Goal: Information Seeking & Learning: Learn about a topic

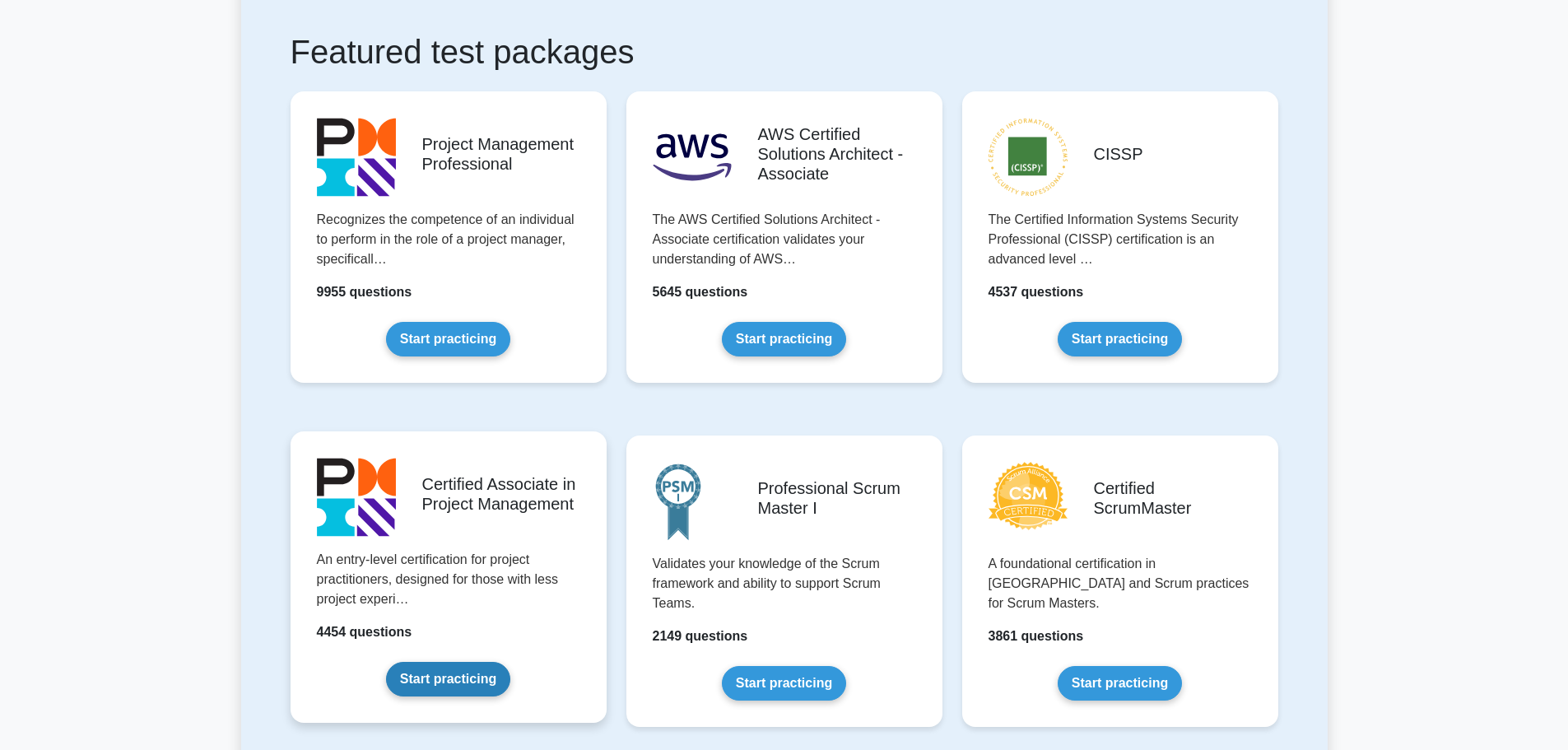
scroll to position [412, 0]
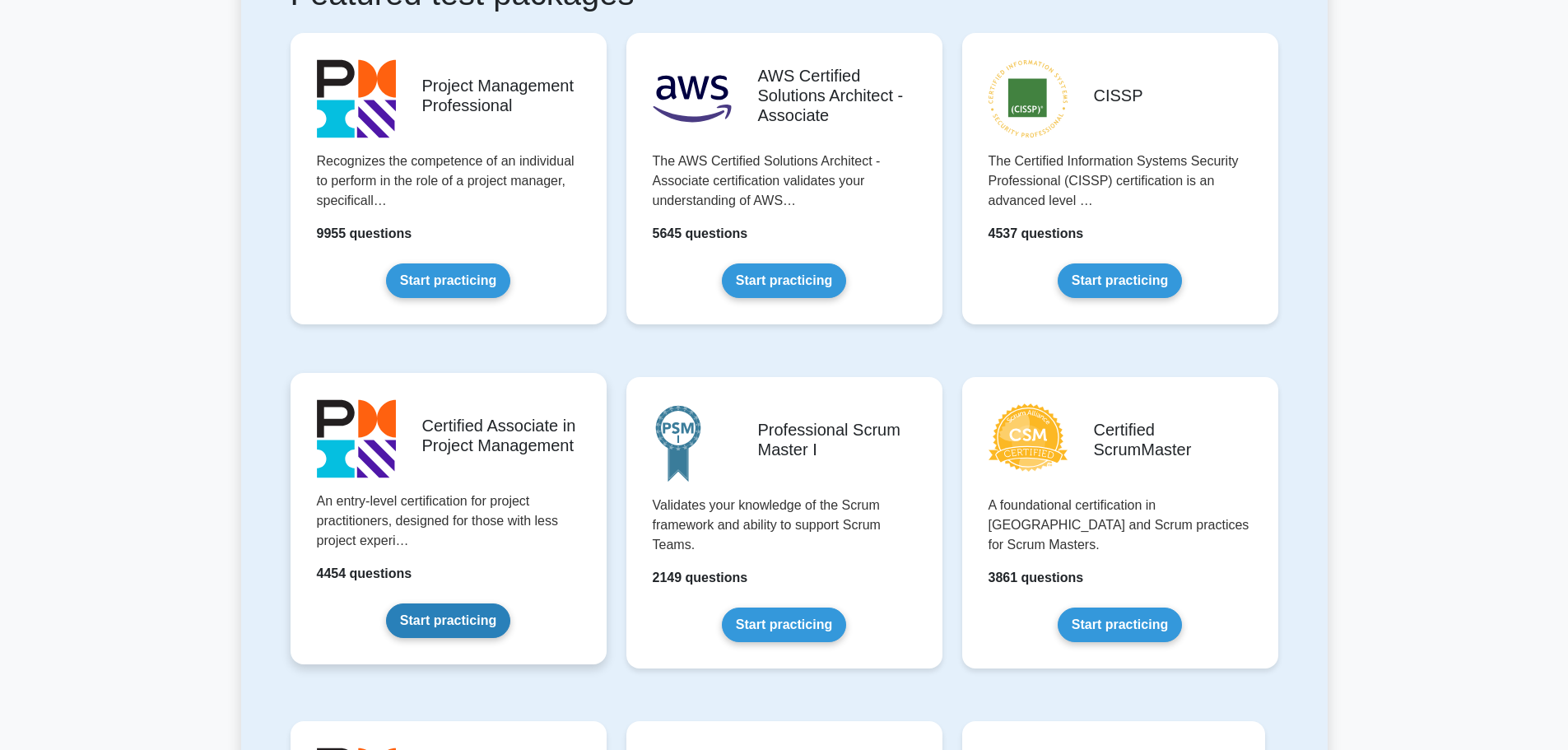
click at [436, 622] on link "Start practicing" at bounding box center [448, 620] width 124 height 35
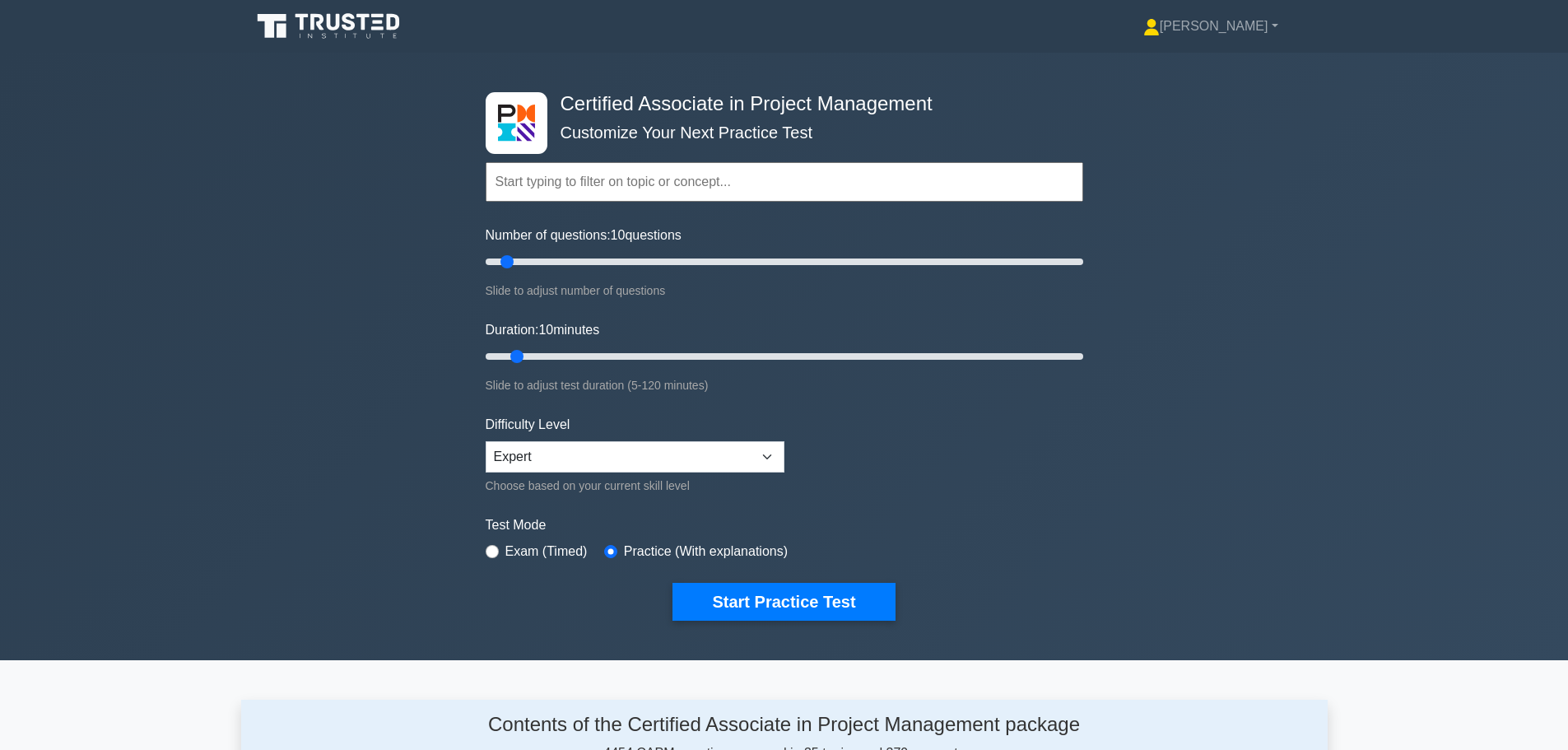
scroll to position [656, 0]
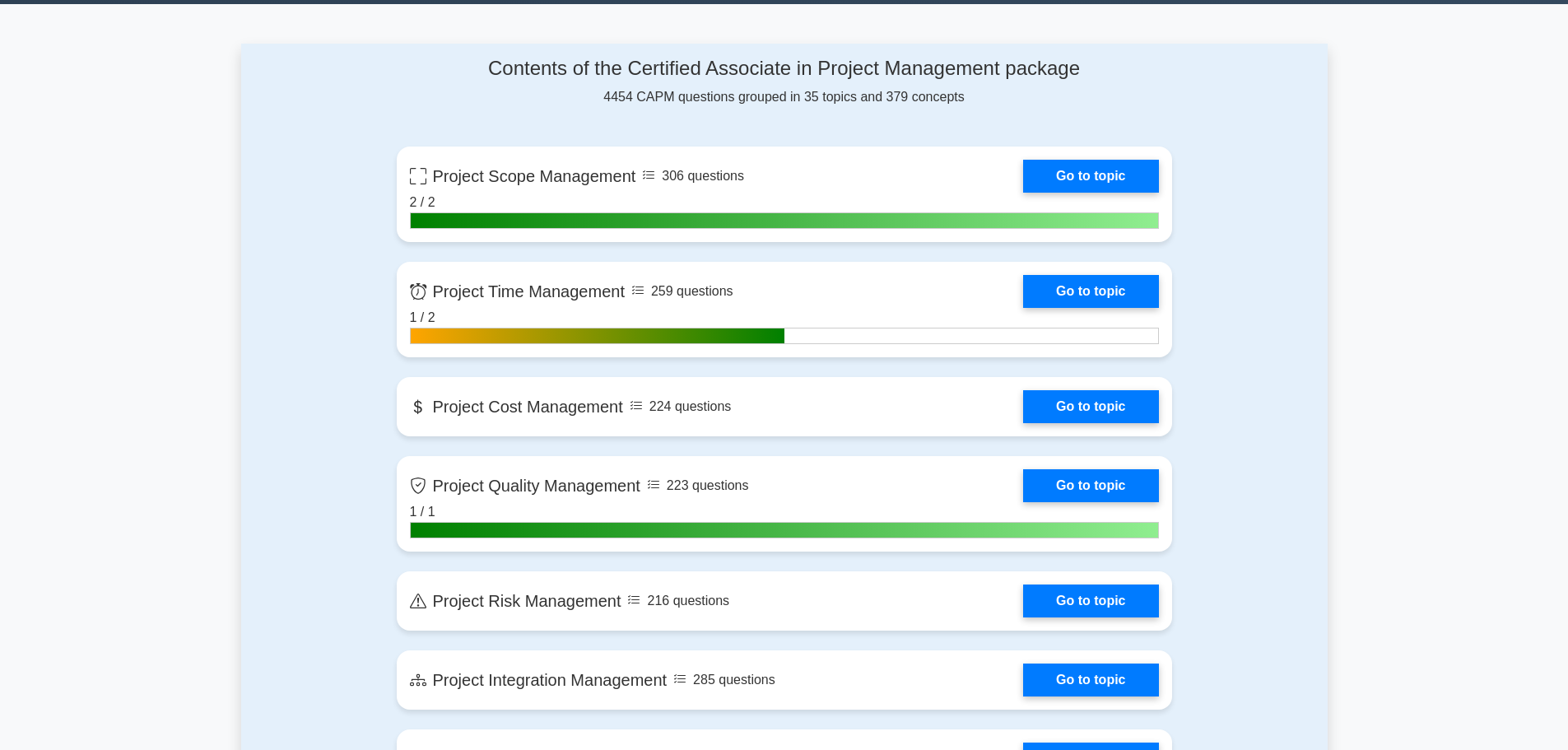
drag, startPoint x: 103, startPoint y: 443, endPoint x: 117, endPoint y: 442, distance: 14.0
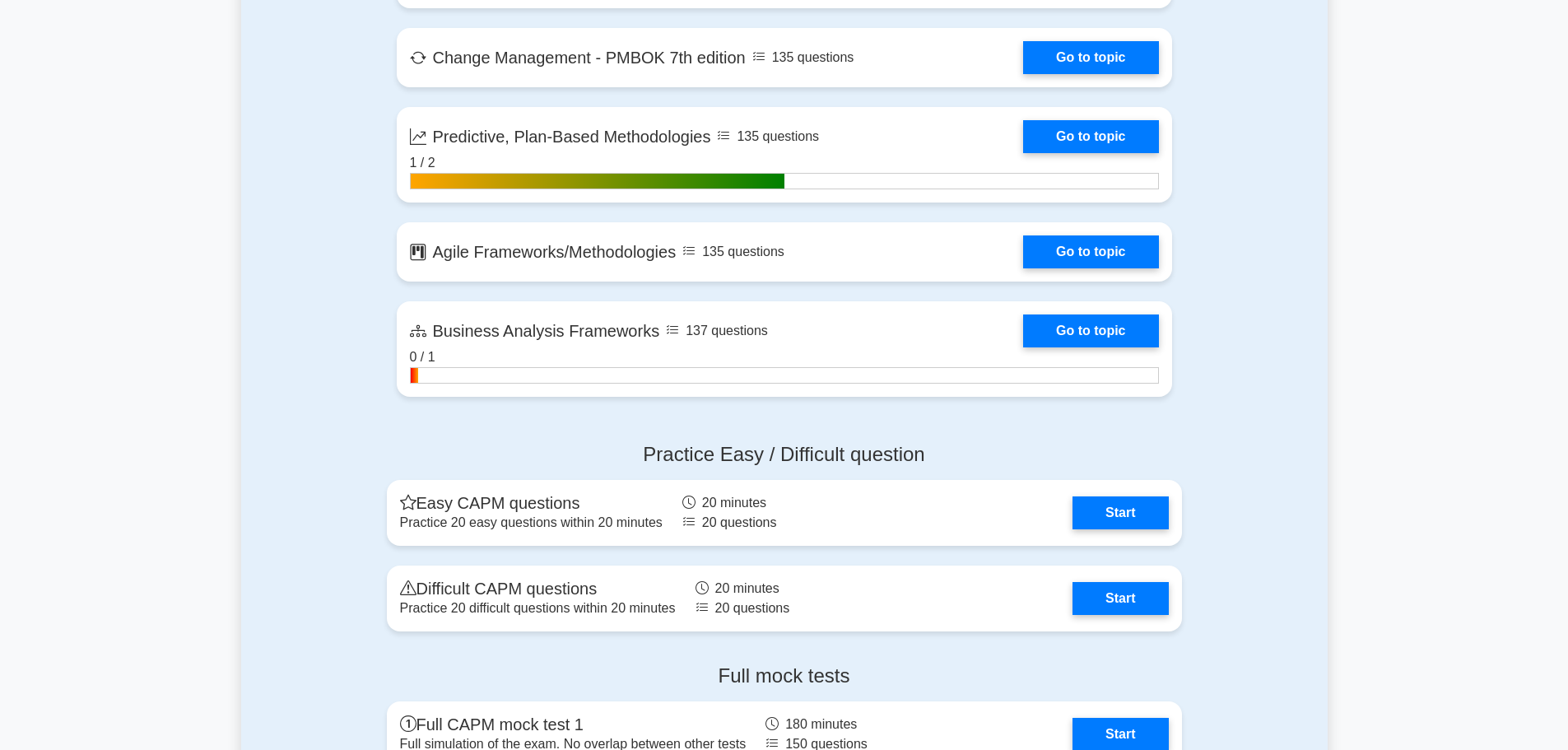
scroll to position [3621, 0]
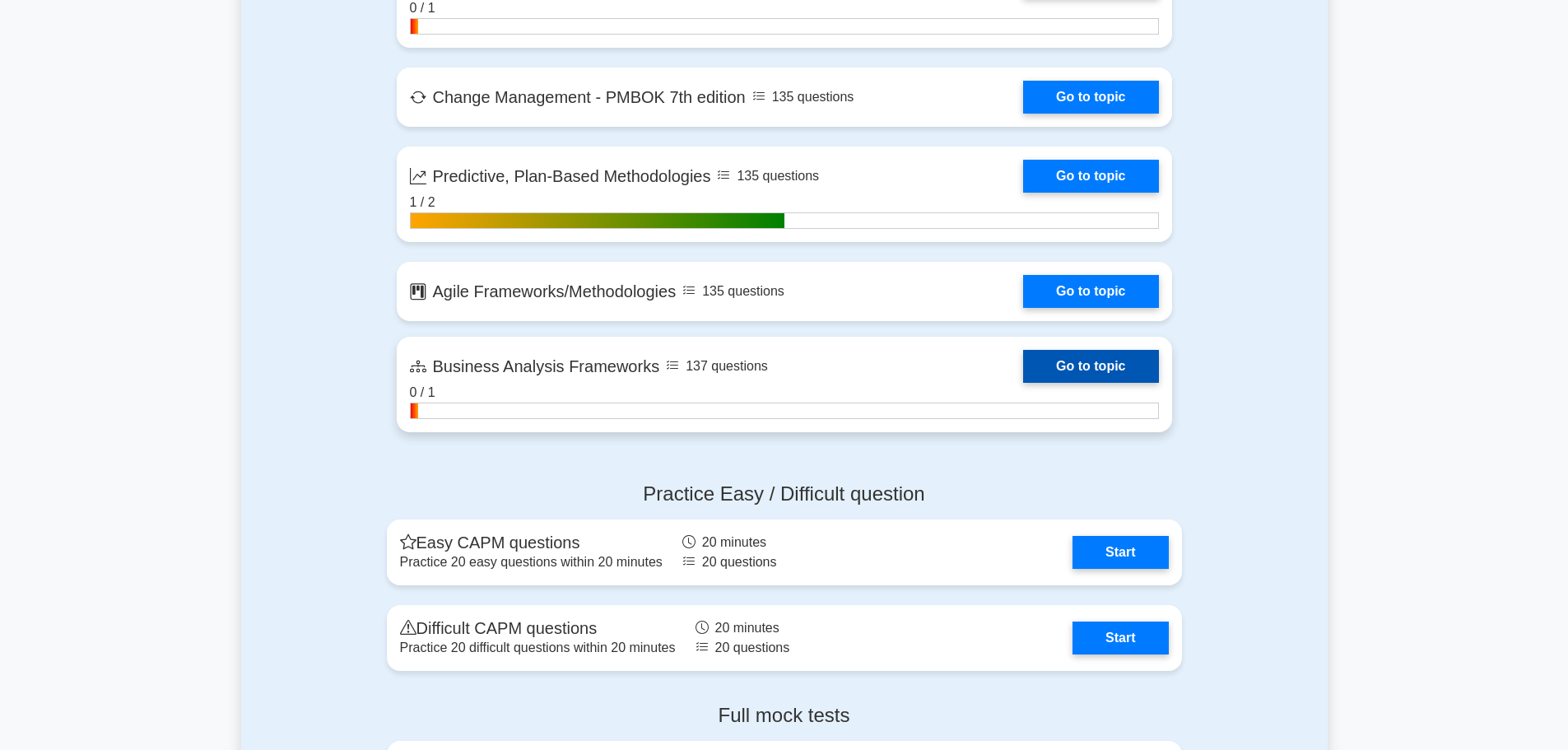
click at [1101, 367] on link "Go to topic" at bounding box center [1090, 367] width 135 height 33
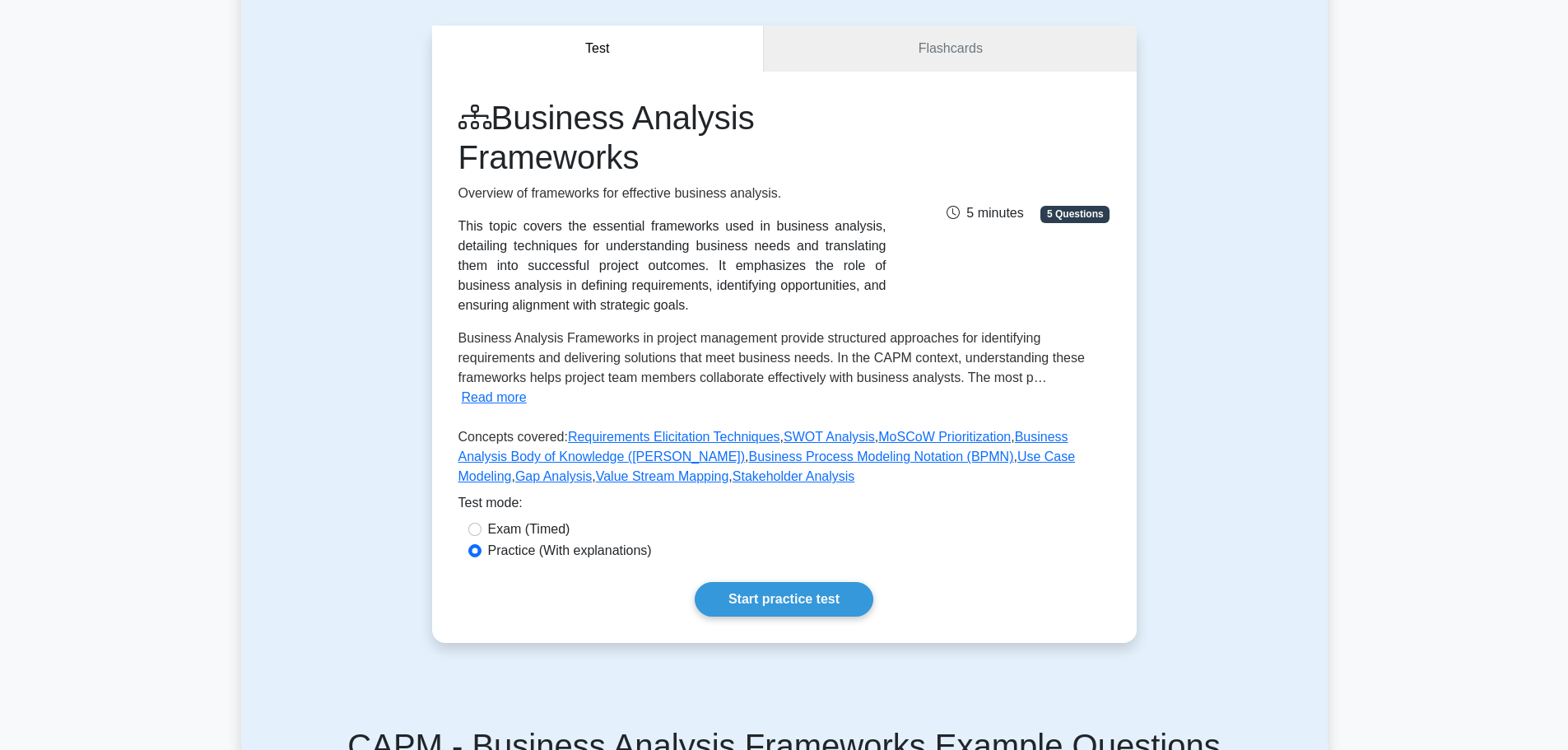
scroll to position [82, 0]
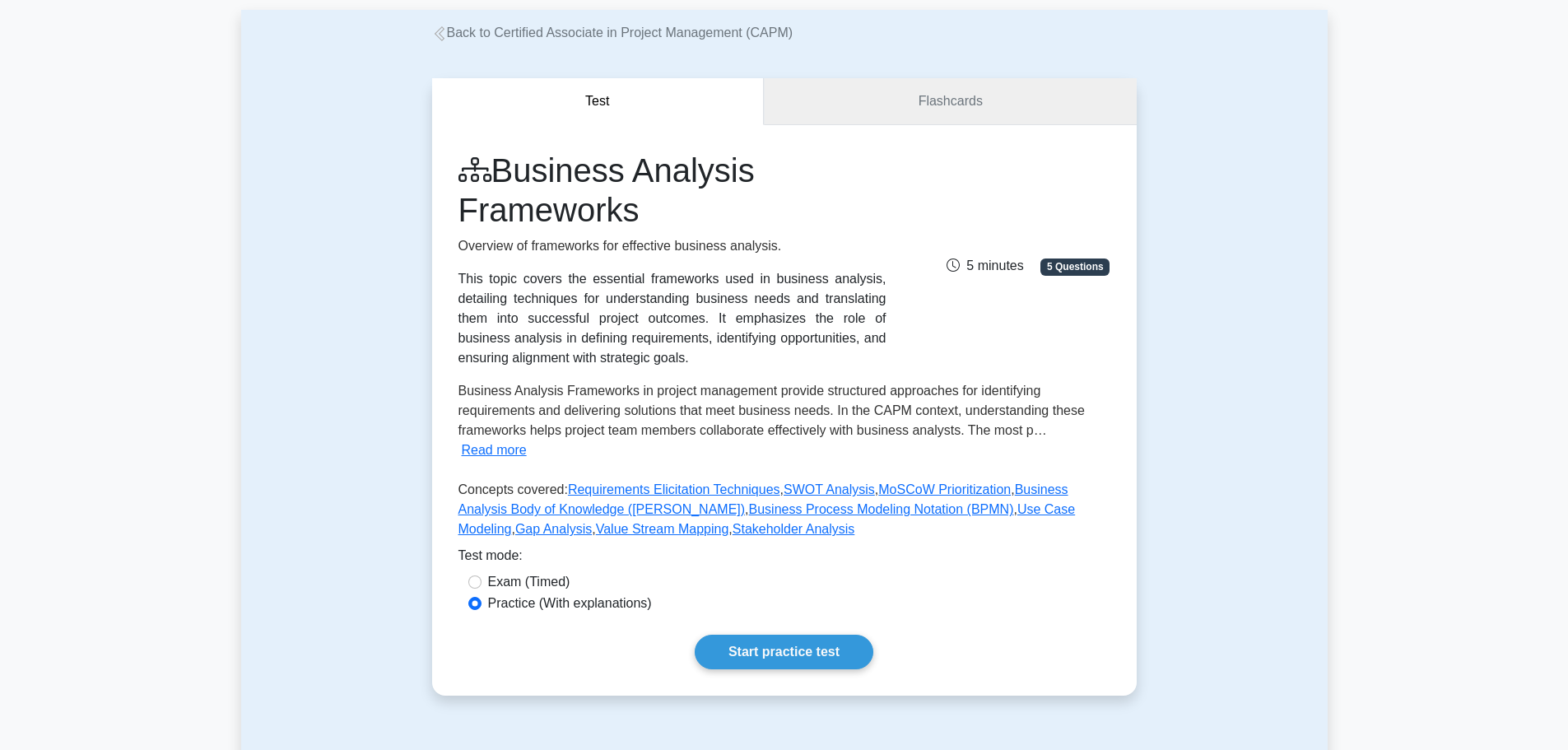
click at [860, 102] on link "Flashcards" at bounding box center [950, 102] width 372 height 47
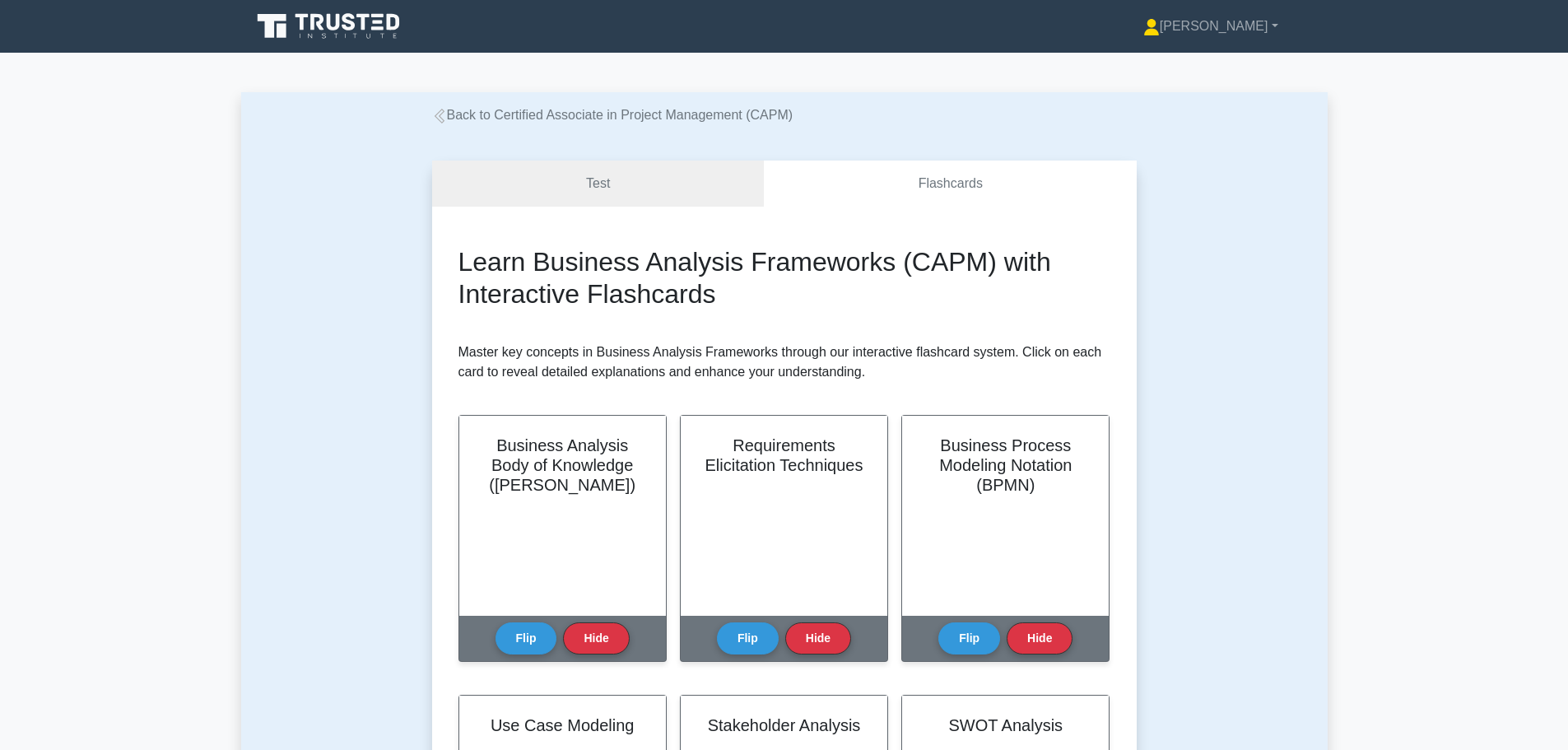
click at [774, 246] on h2 "Learn Business Analysis Frameworks (CAPM) with Interactive Flashcards" at bounding box center [784, 277] width 652 height 63
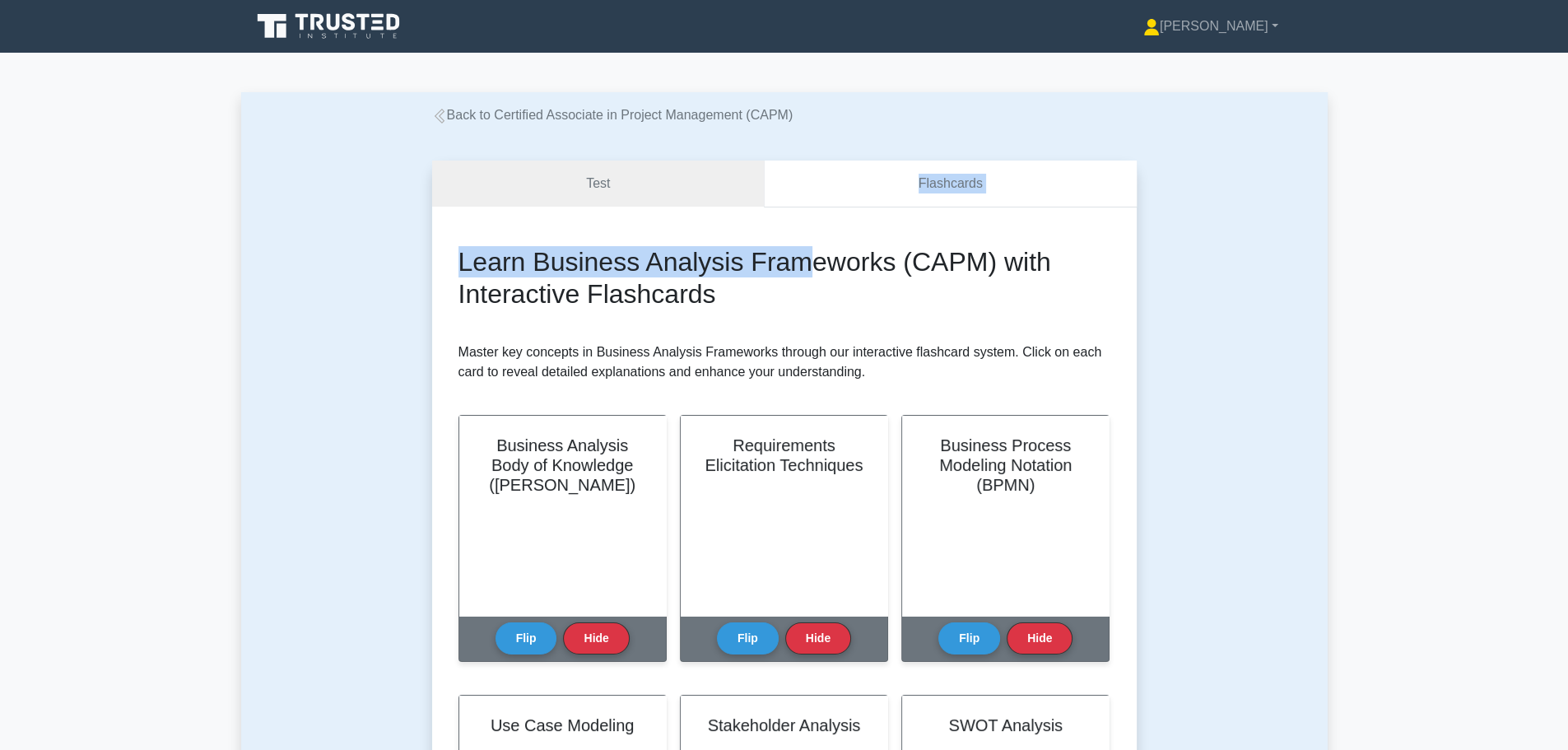
drag, startPoint x: 800, startPoint y: 228, endPoint x: 796, endPoint y: 189, distance: 39.2
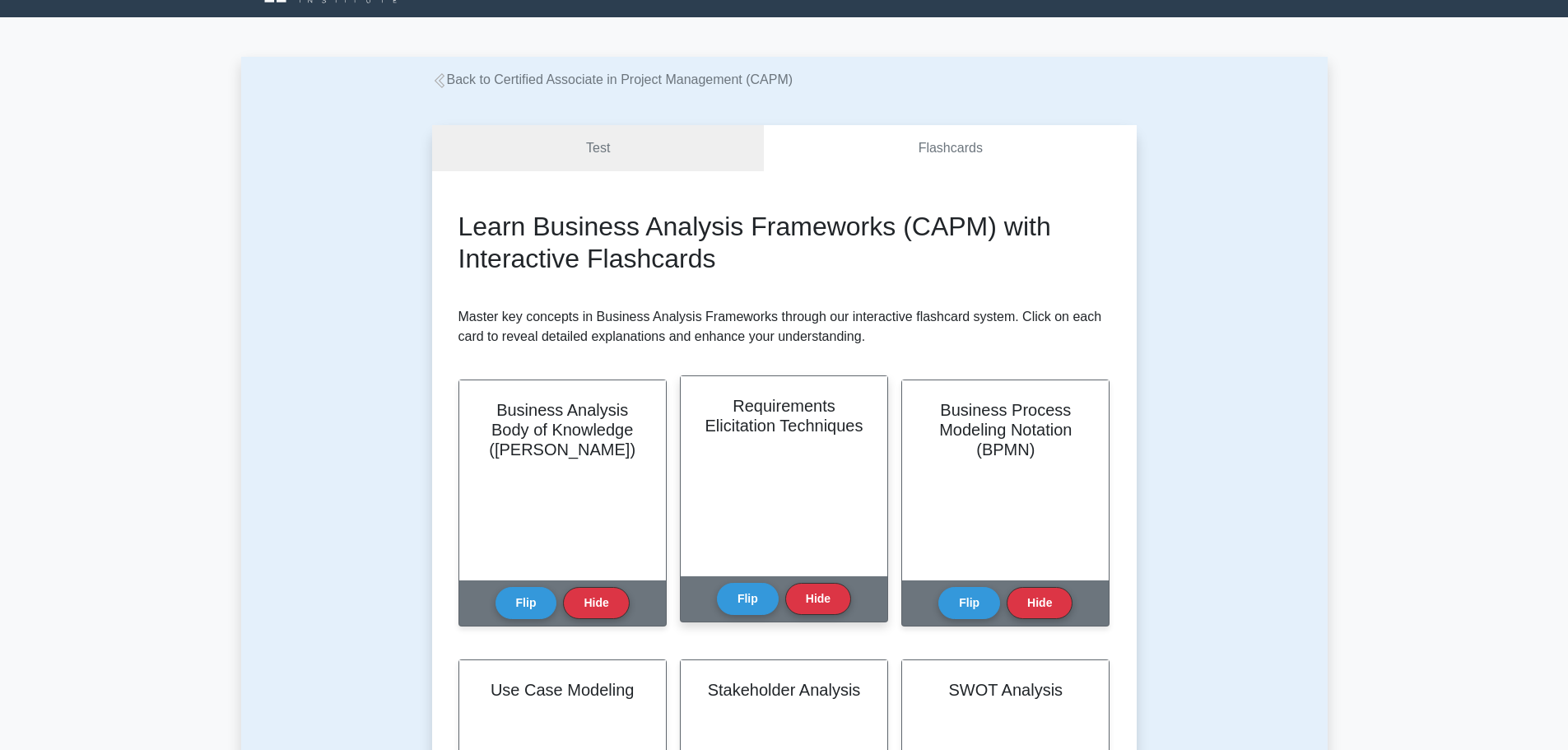
scroll to position [82, 0]
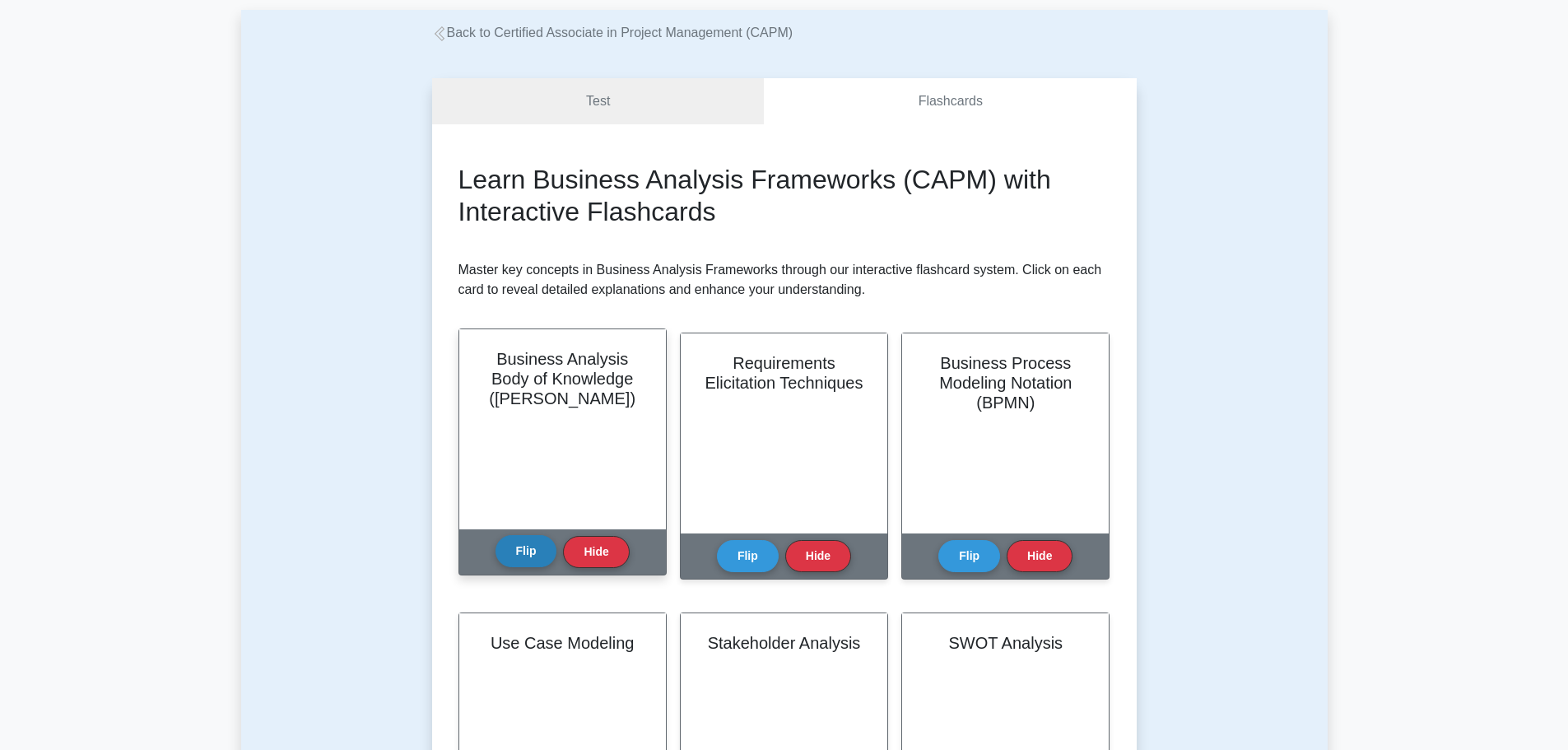
click at [524, 547] on button "Flip" at bounding box center [526, 552] width 62 height 32
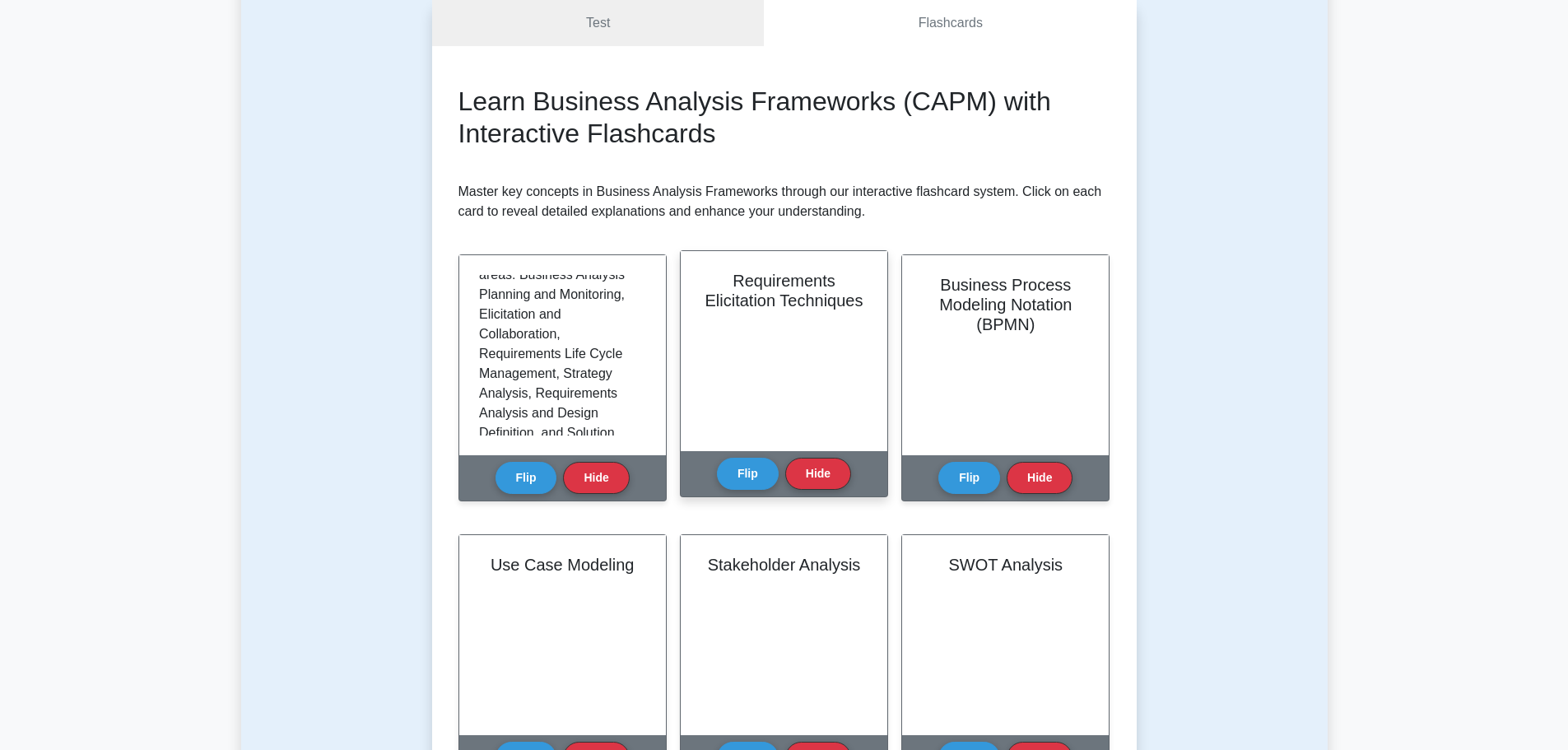
scroll to position [164, 0]
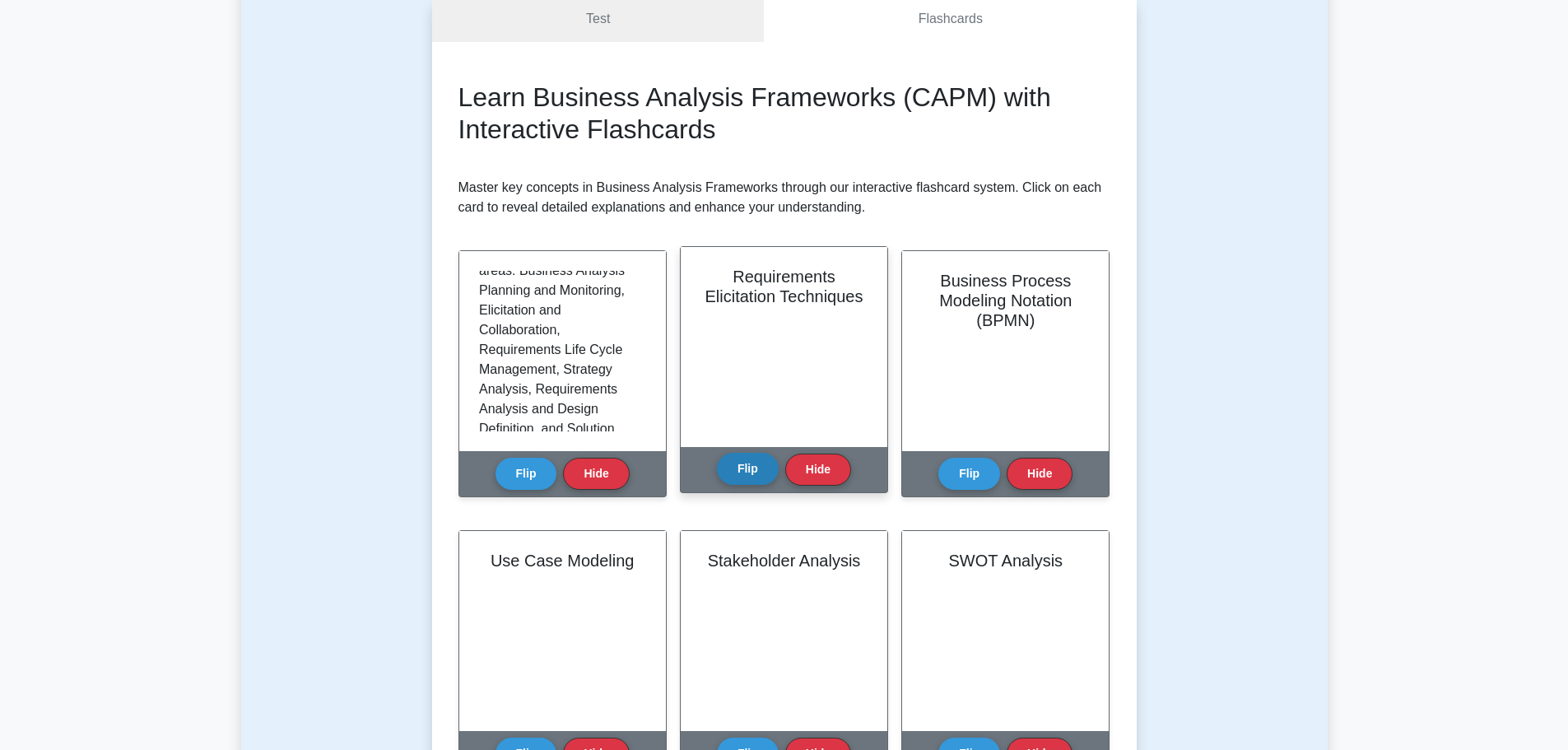
click at [739, 475] on button "Flip" at bounding box center [747, 469] width 62 height 32
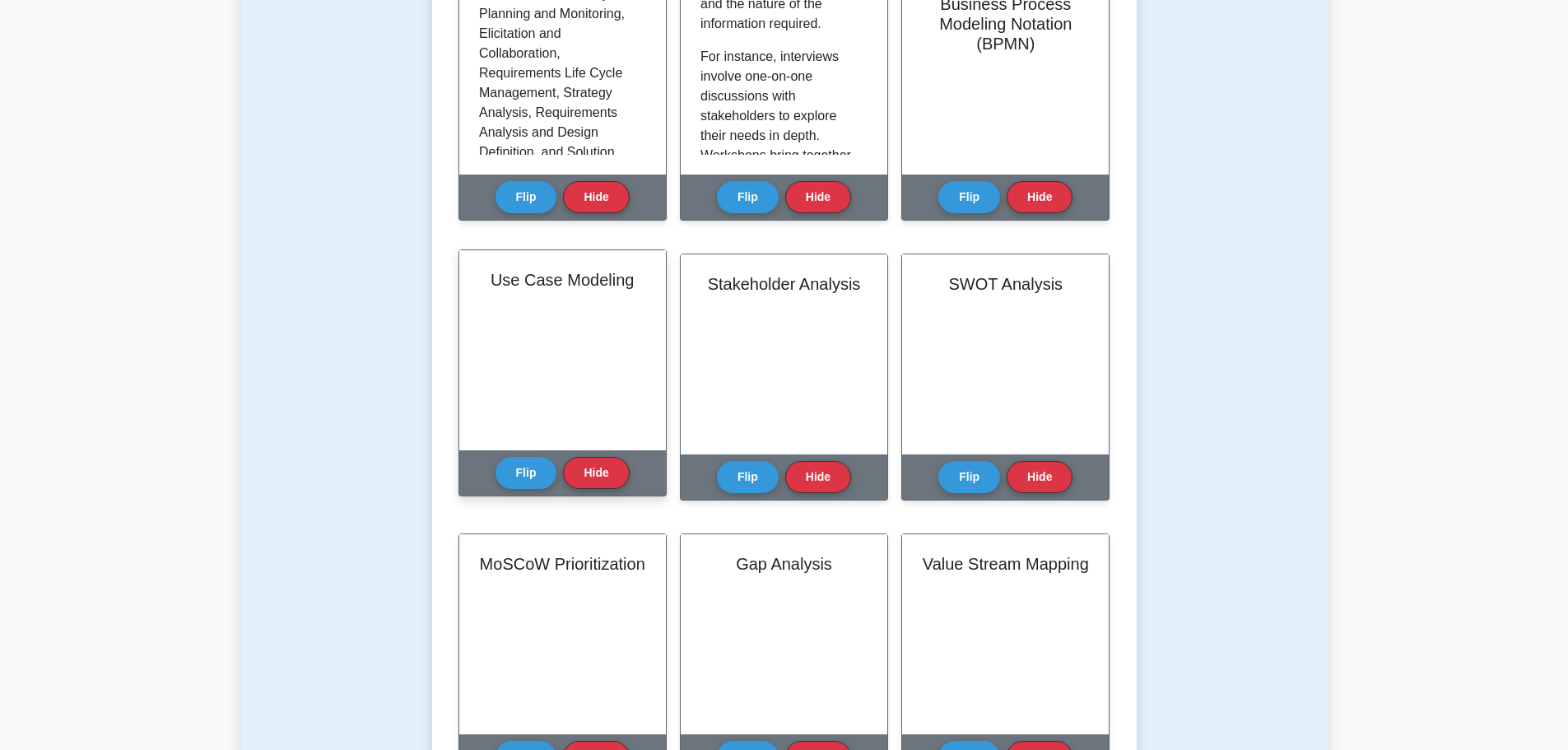
scroll to position [494, 0]
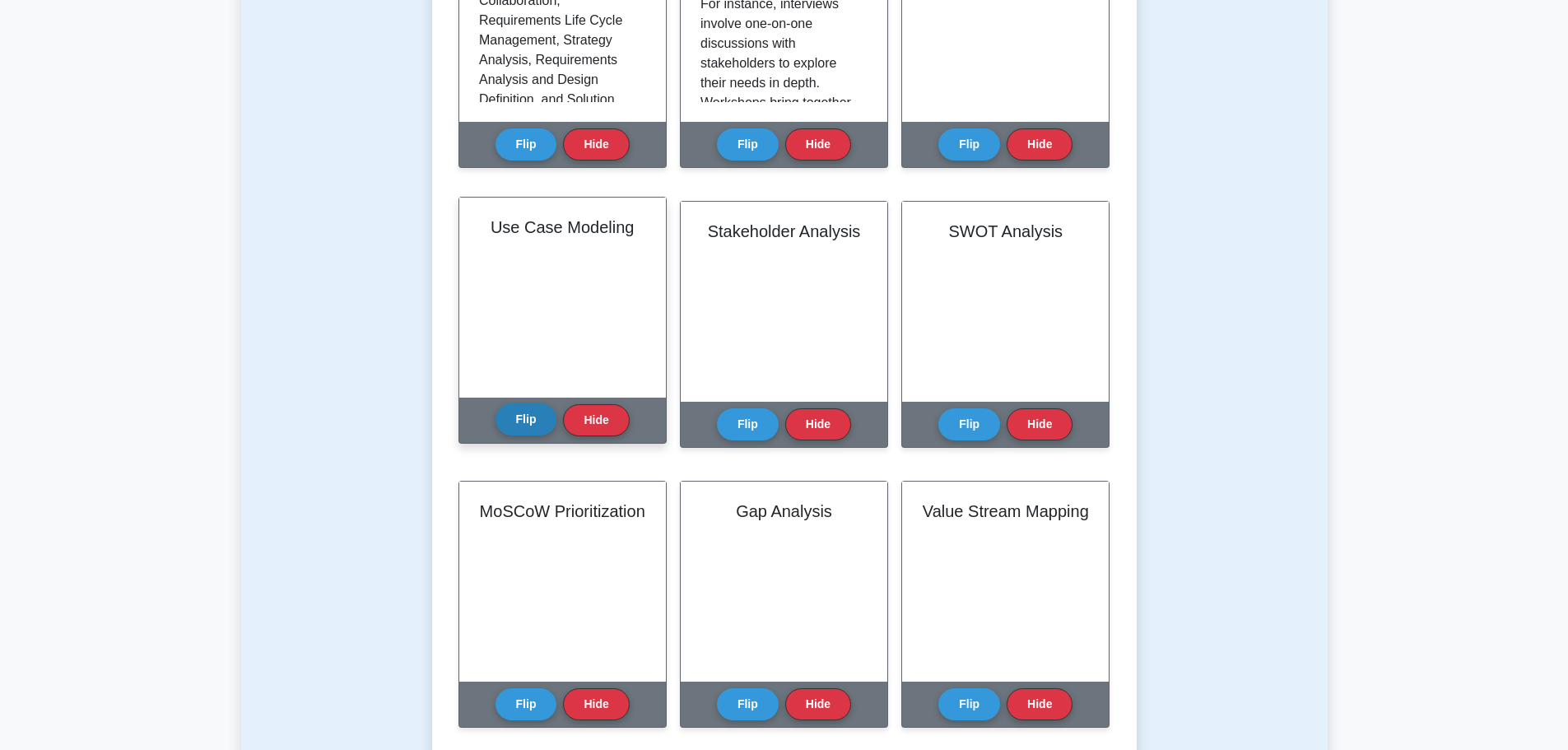
click at [532, 417] on button "Flip" at bounding box center [526, 419] width 62 height 32
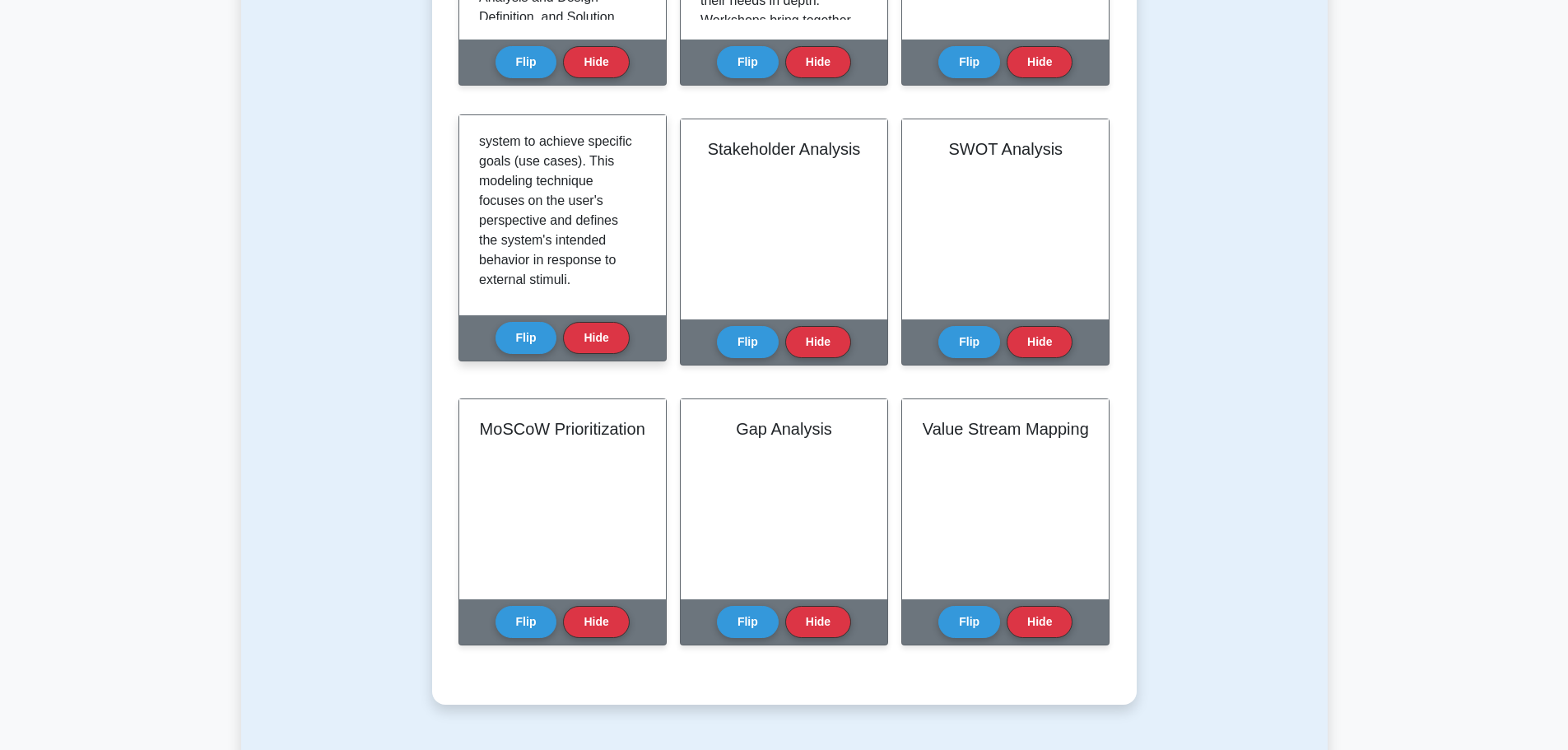
scroll to position [164, 0]
click at [515, 332] on button "Flip" at bounding box center [526, 337] width 62 height 32
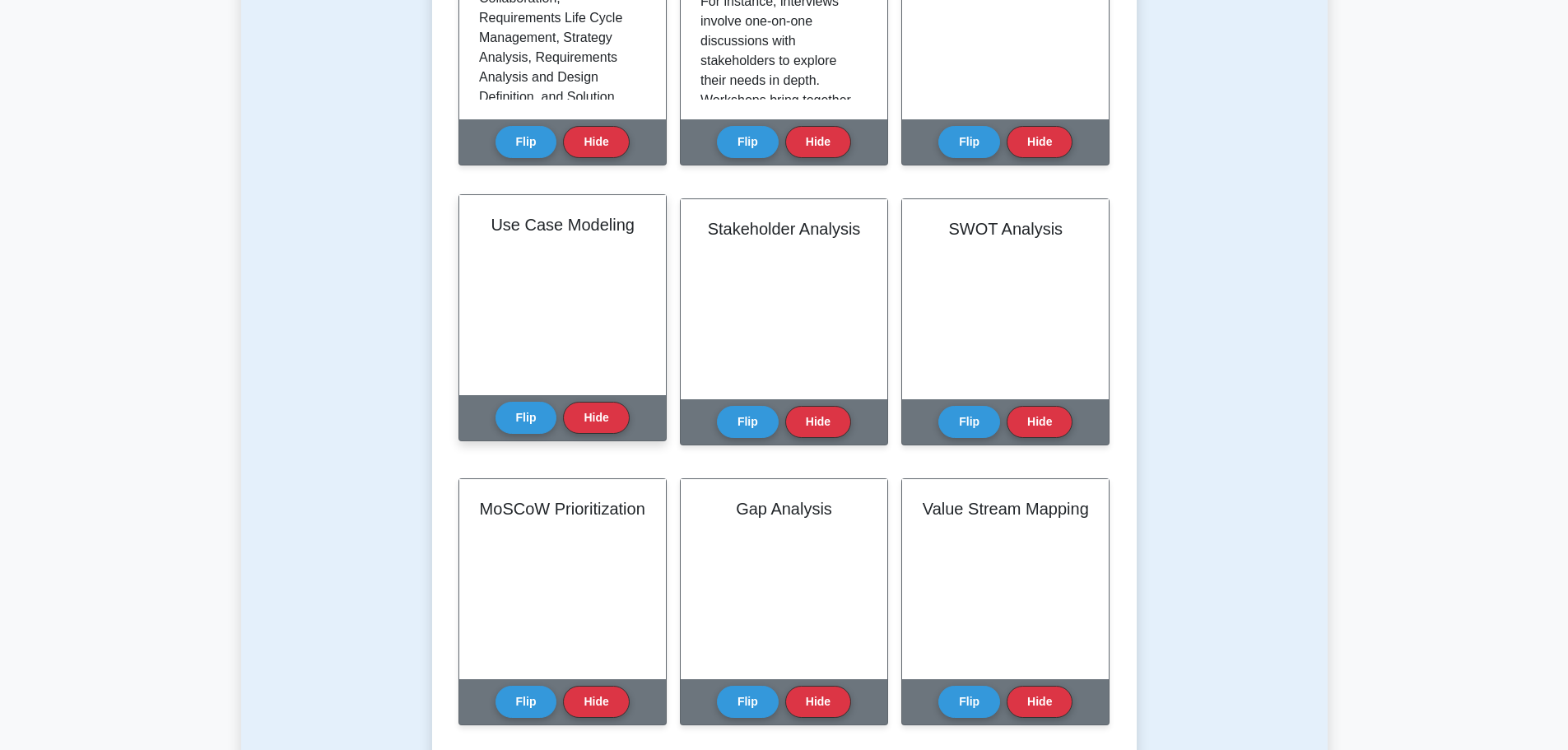
scroll to position [494, 0]
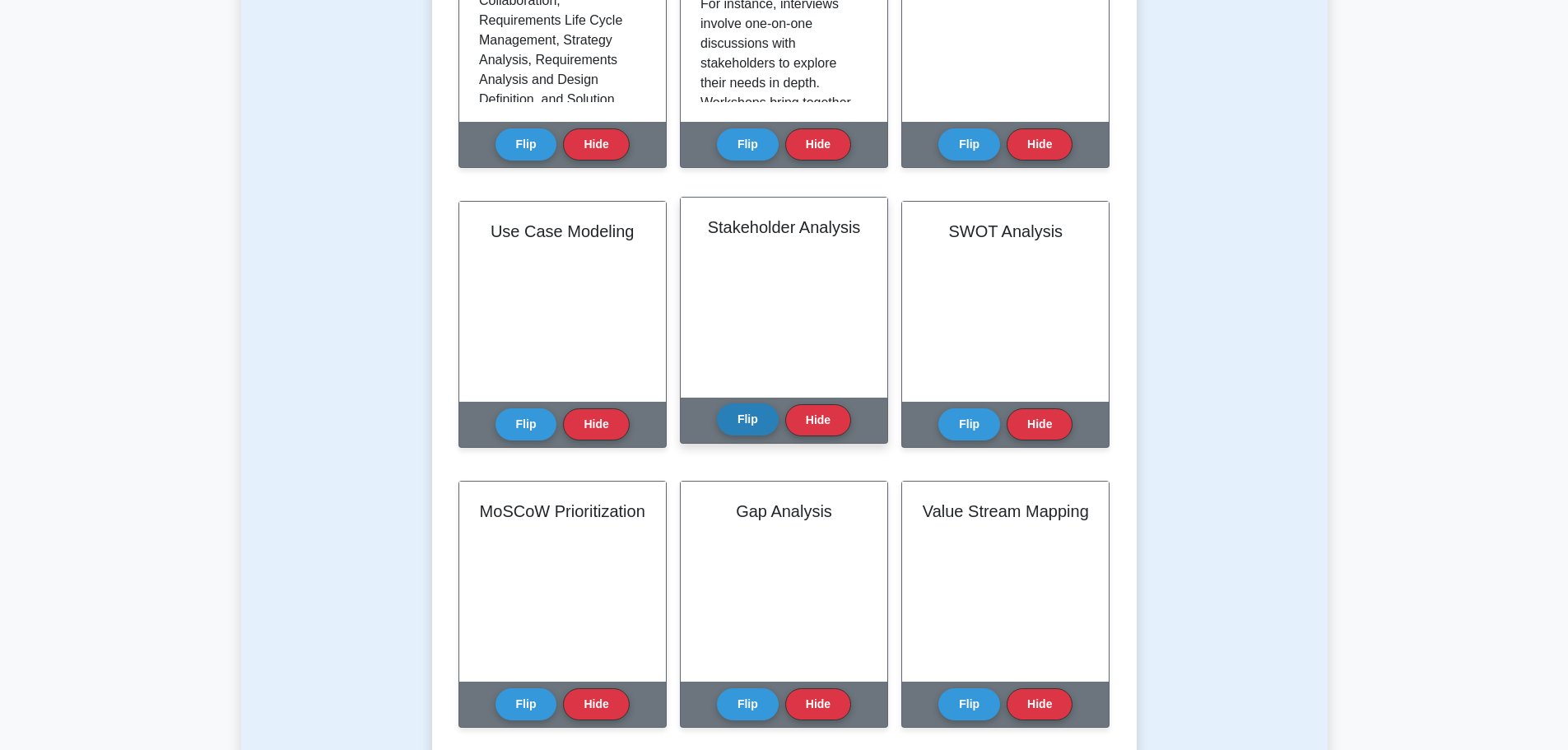
drag, startPoint x: 743, startPoint y: 408, endPoint x: 746, endPoint y: 416, distance: 8.5
click at [743, 410] on button "Flip" at bounding box center [747, 419] width 62 height 32
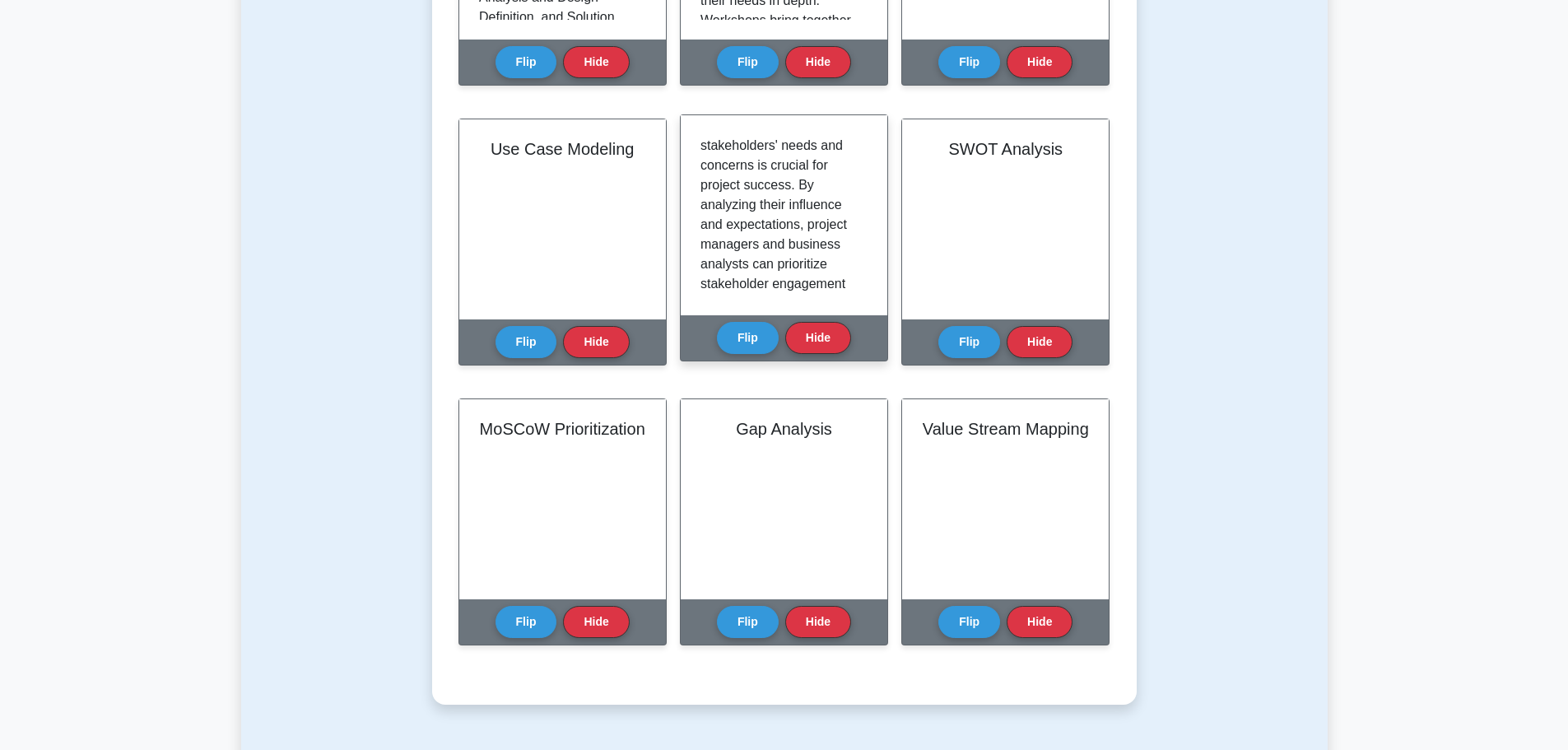
scroll to position [741, 0]
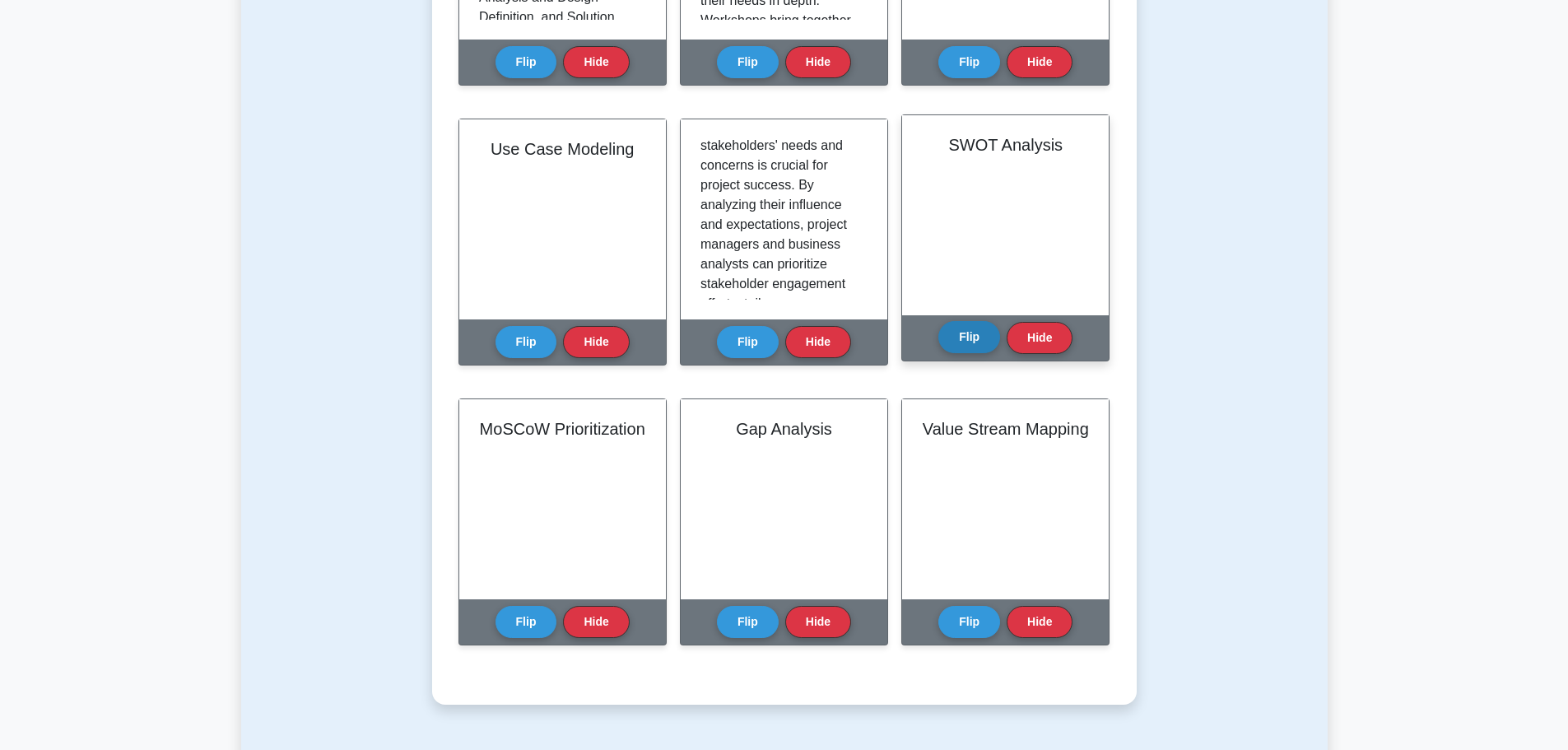
click at [973, 335] on button "Flip" at bounding box center [968, 337] width 62 height 32
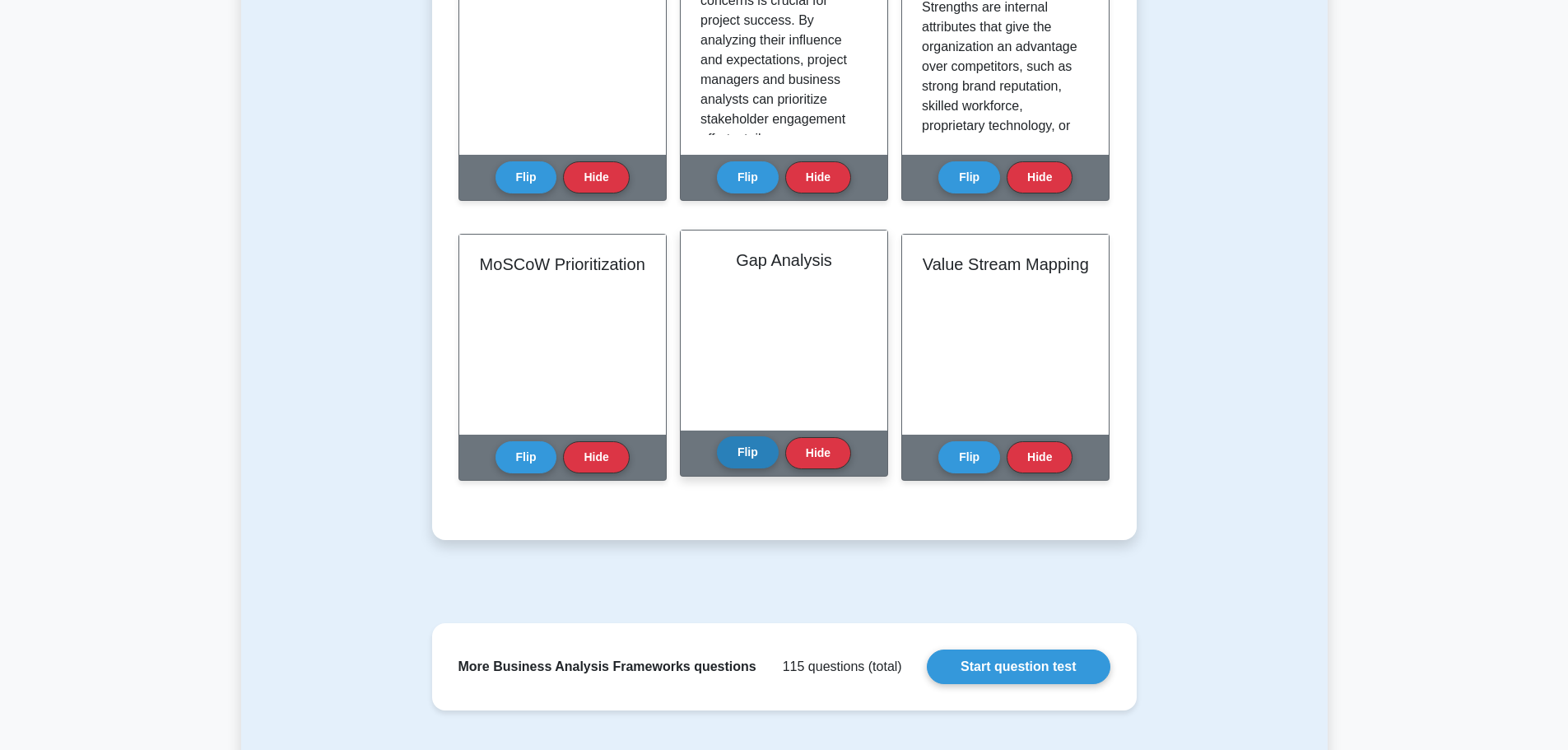
click at [734, 447] on button "Flip" at bounding box center [747, 452] width 62 height 32
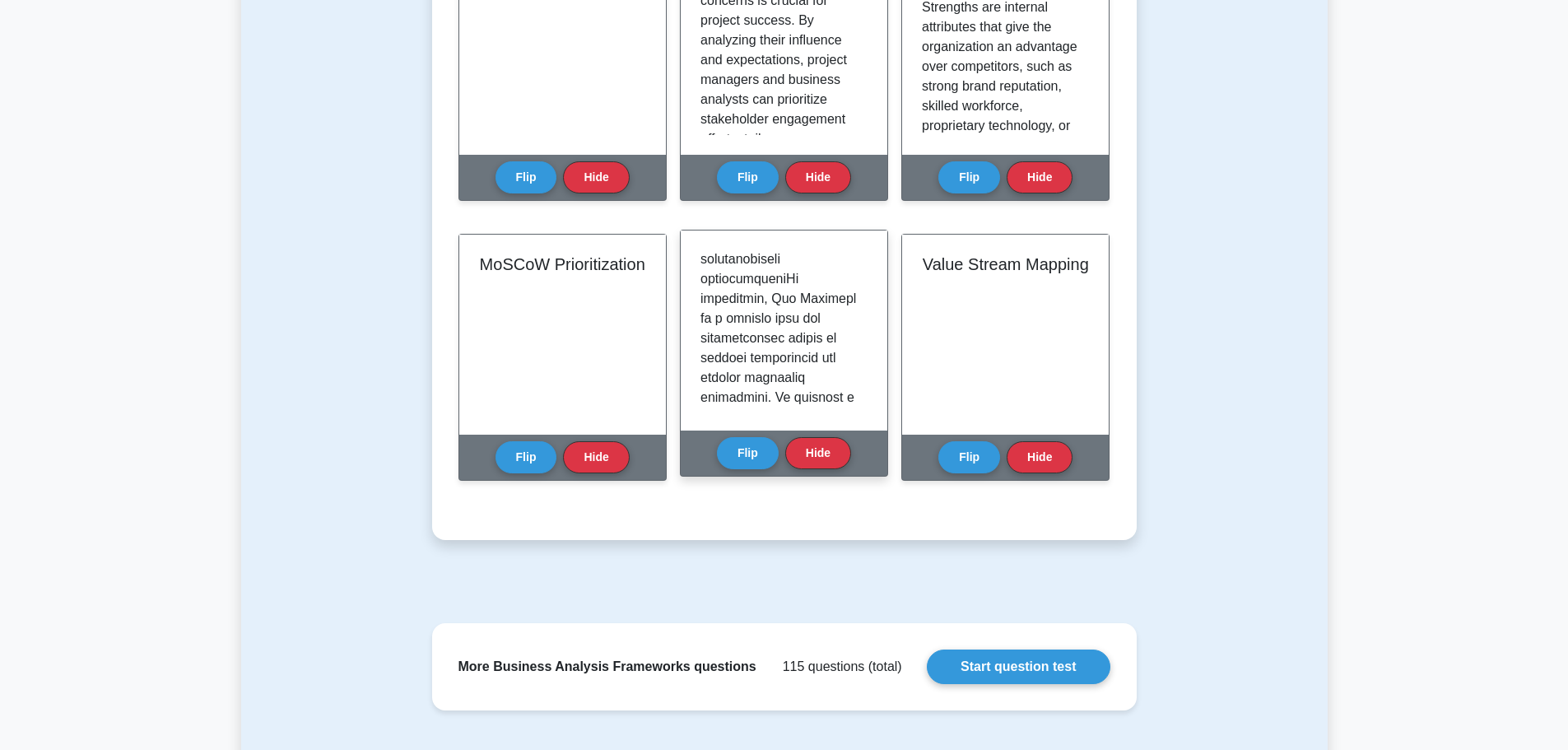
scroll to position [1564, 0]
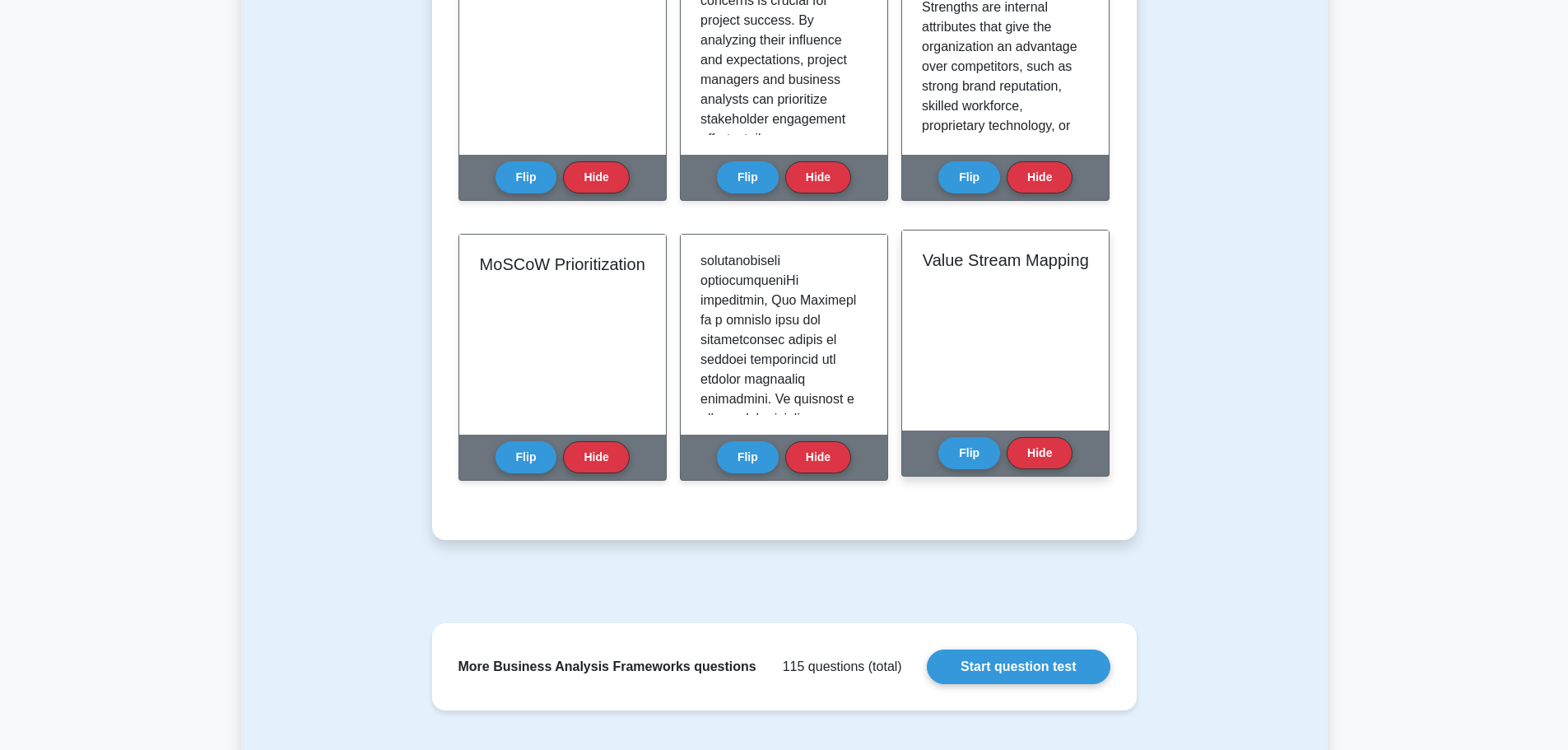
drag, startPoint x: 913, startPoint y: 408, endPoint x: 925, endPoint y: 417, distance: 15.0
drag, startPoint x: 925, startPoint y: 417, endPoint x: 950, endPoint y: 441, distance: 34.7
click at [949, 437] on div "Flip Hide" at bounding box center [1005, 453] width 134 height 46
click at [951, 444] on button "Flip" at bounding box center [968, 452] width 62 height 32
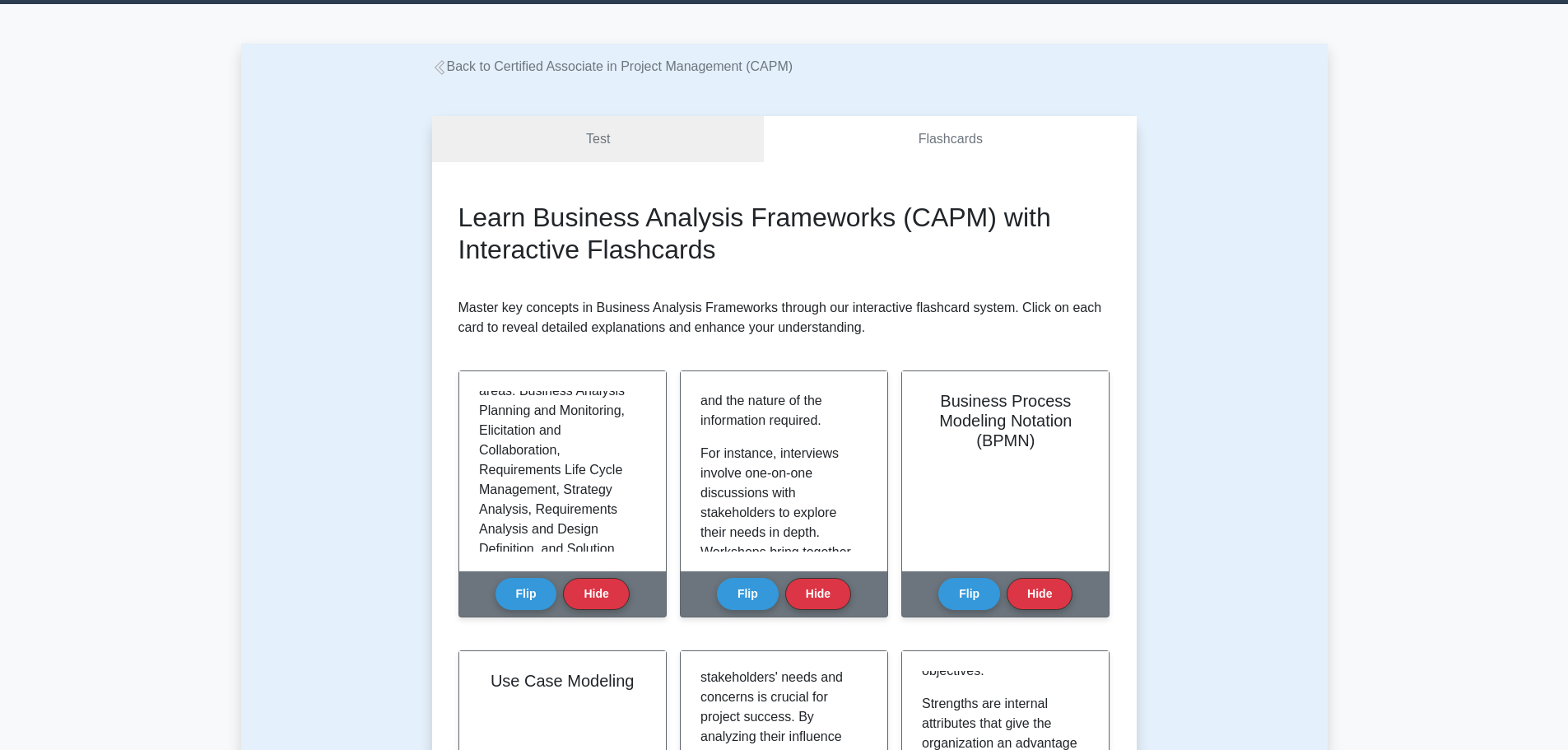
scroll to position [0, 0]
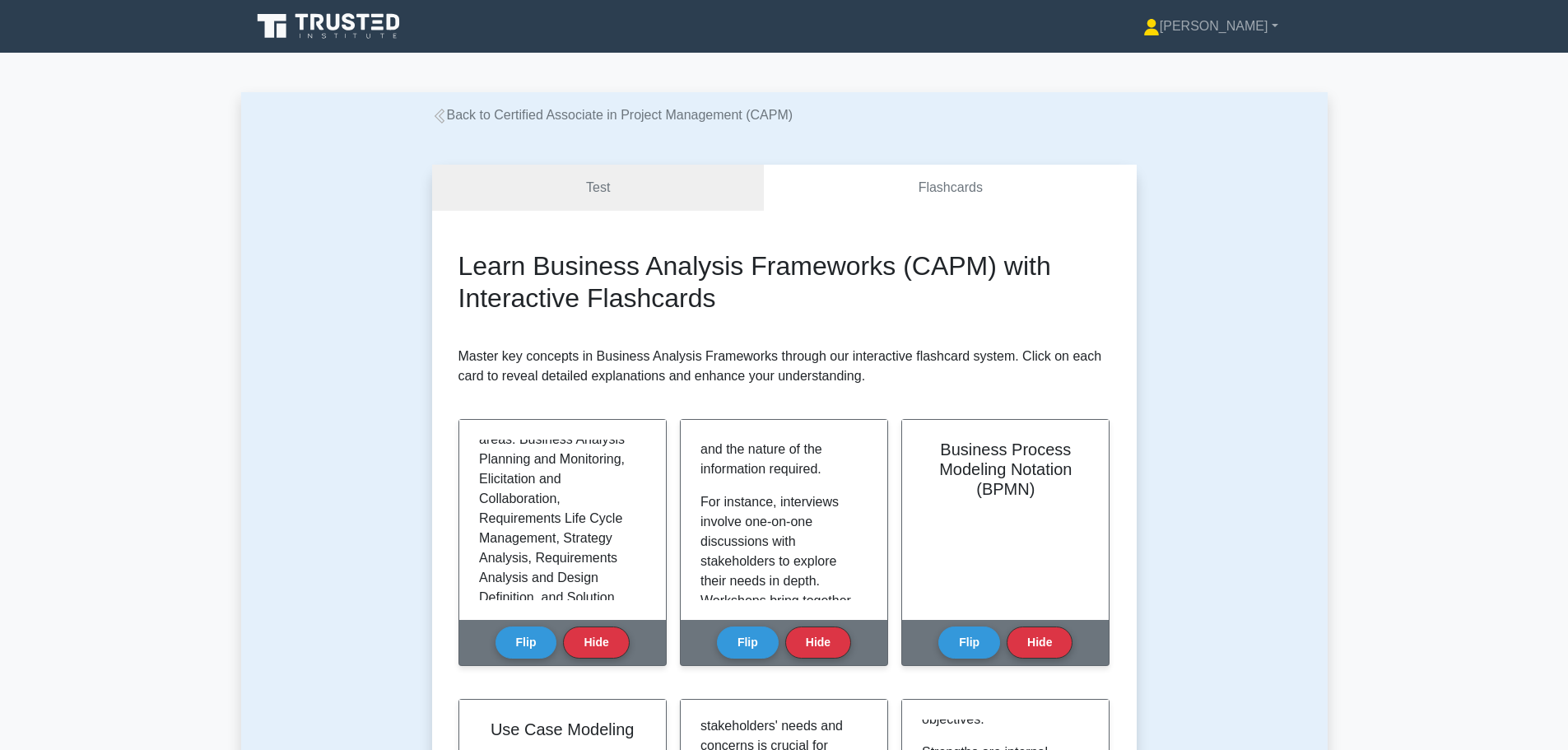
click at [577, 121] on link "Back to Certified Associate in Project Management (CAPM)" at bounding box center [613, 115] width 361 height 14
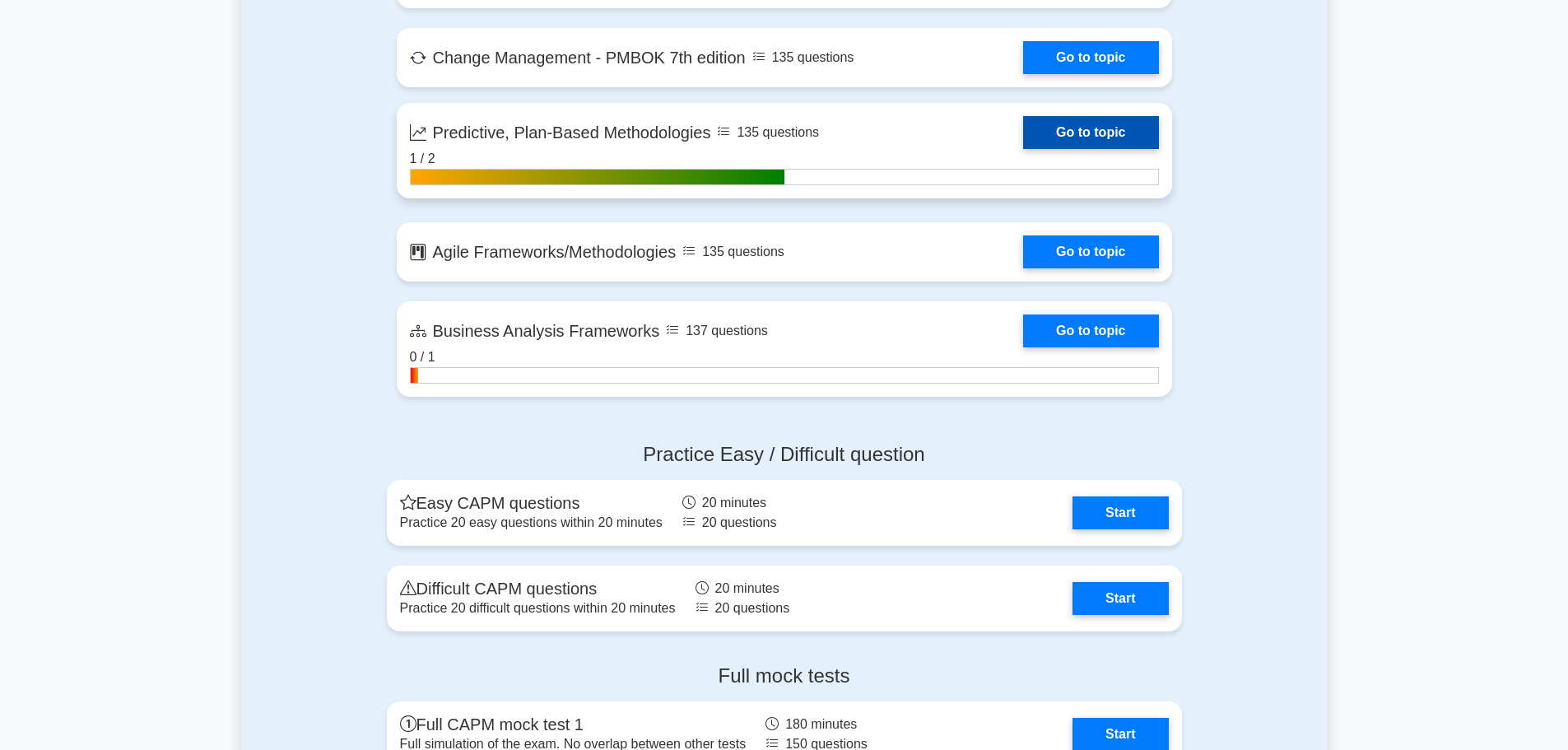
scroll to position [3706, 0]
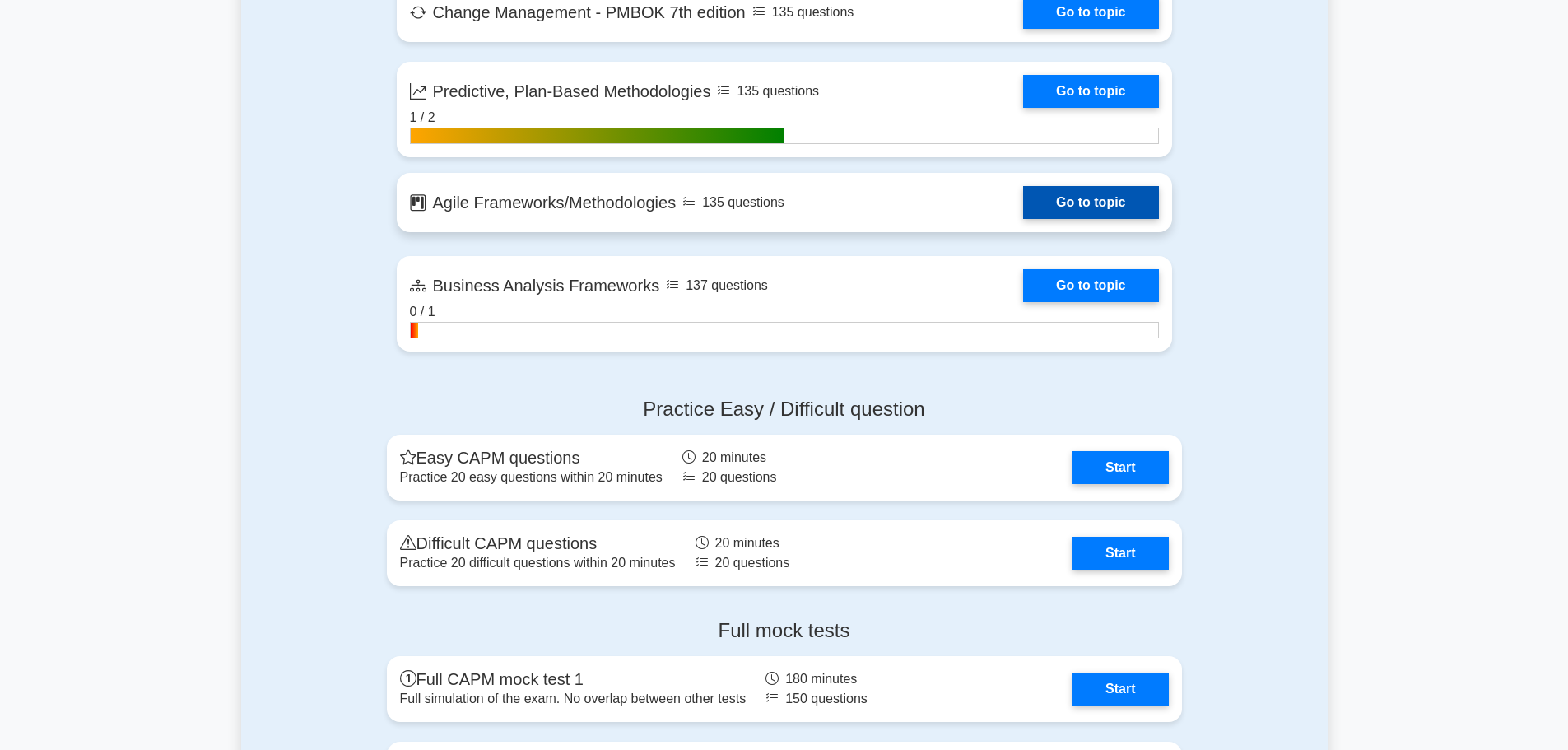
click at [1084, 206] on link "Go to topic" at bounding box center [1090, 202] width 135 height 33
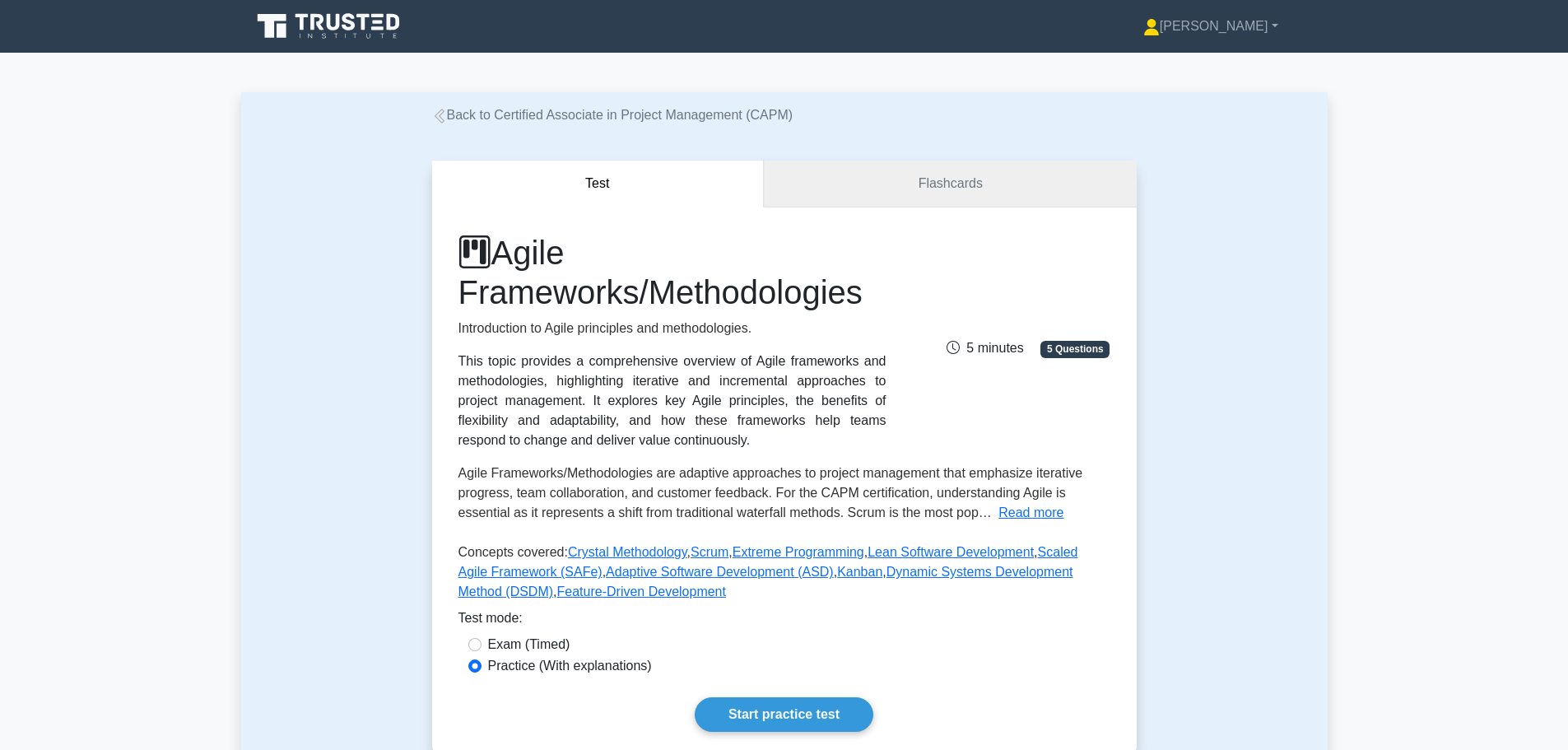
click at [929, 177] on link "Flashcards" at bounding box center [950, 184] width 372 height 47
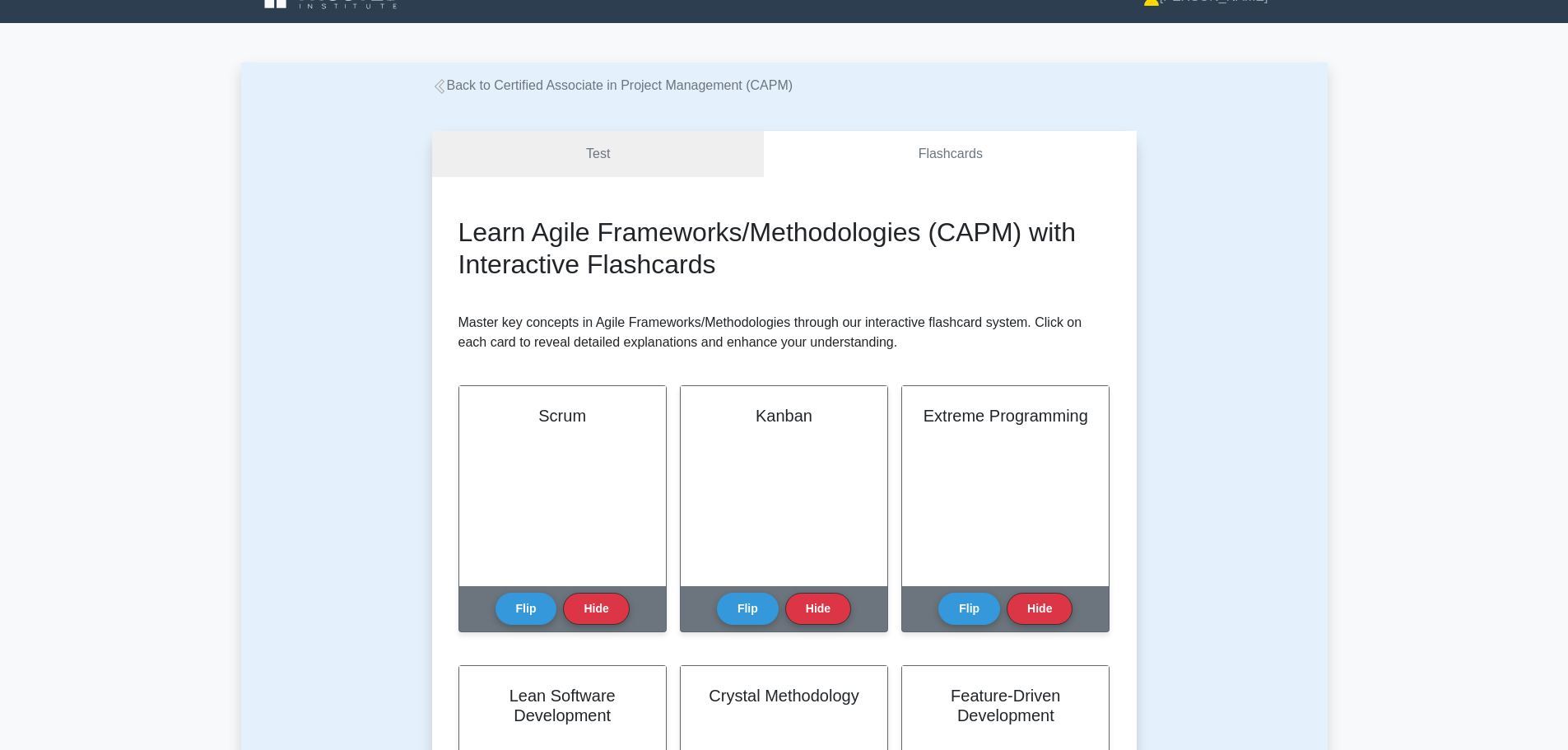
scroll to position [82, 0]
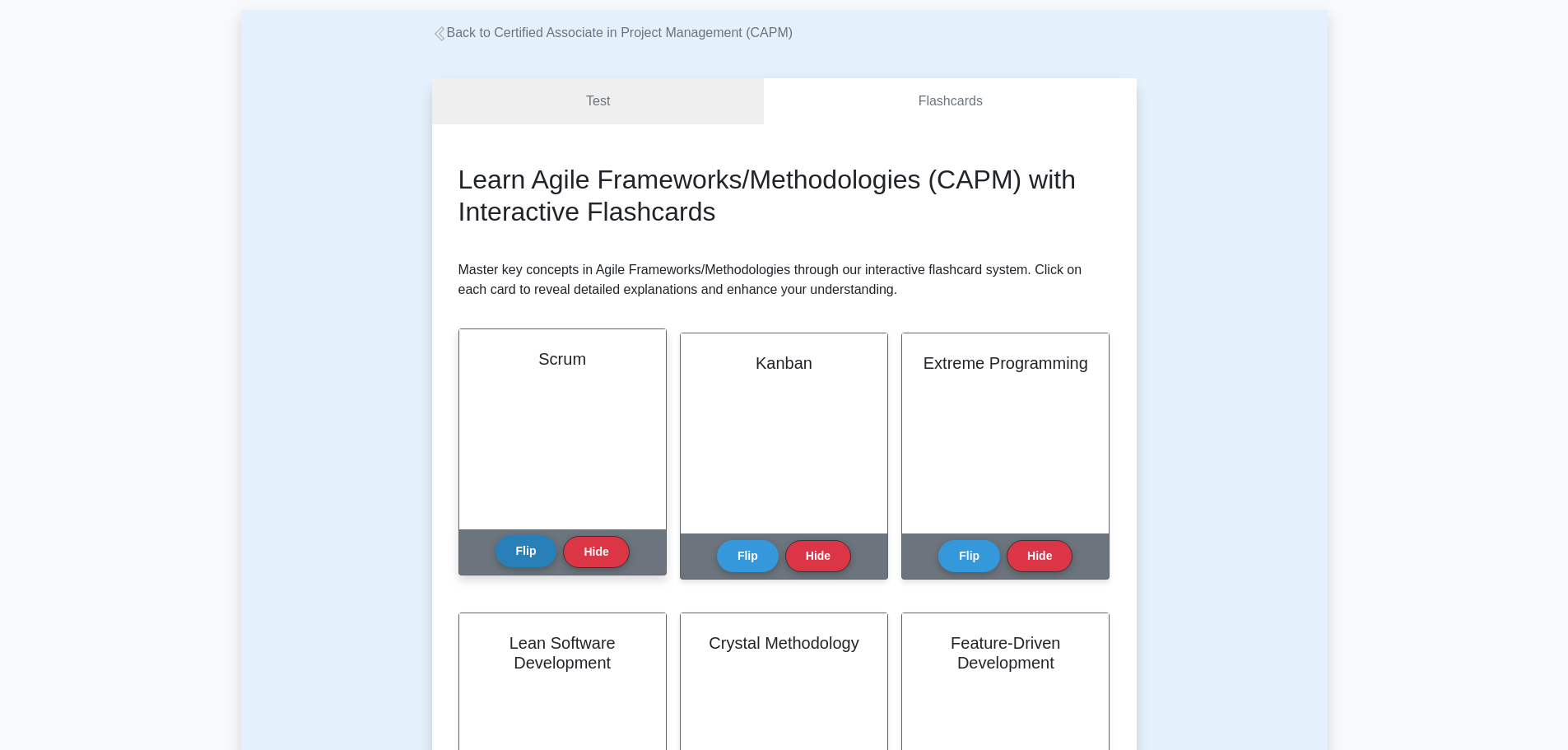
click at [525, 550] on button "Flip" at bounding box center [526, 552] width 62 height 32
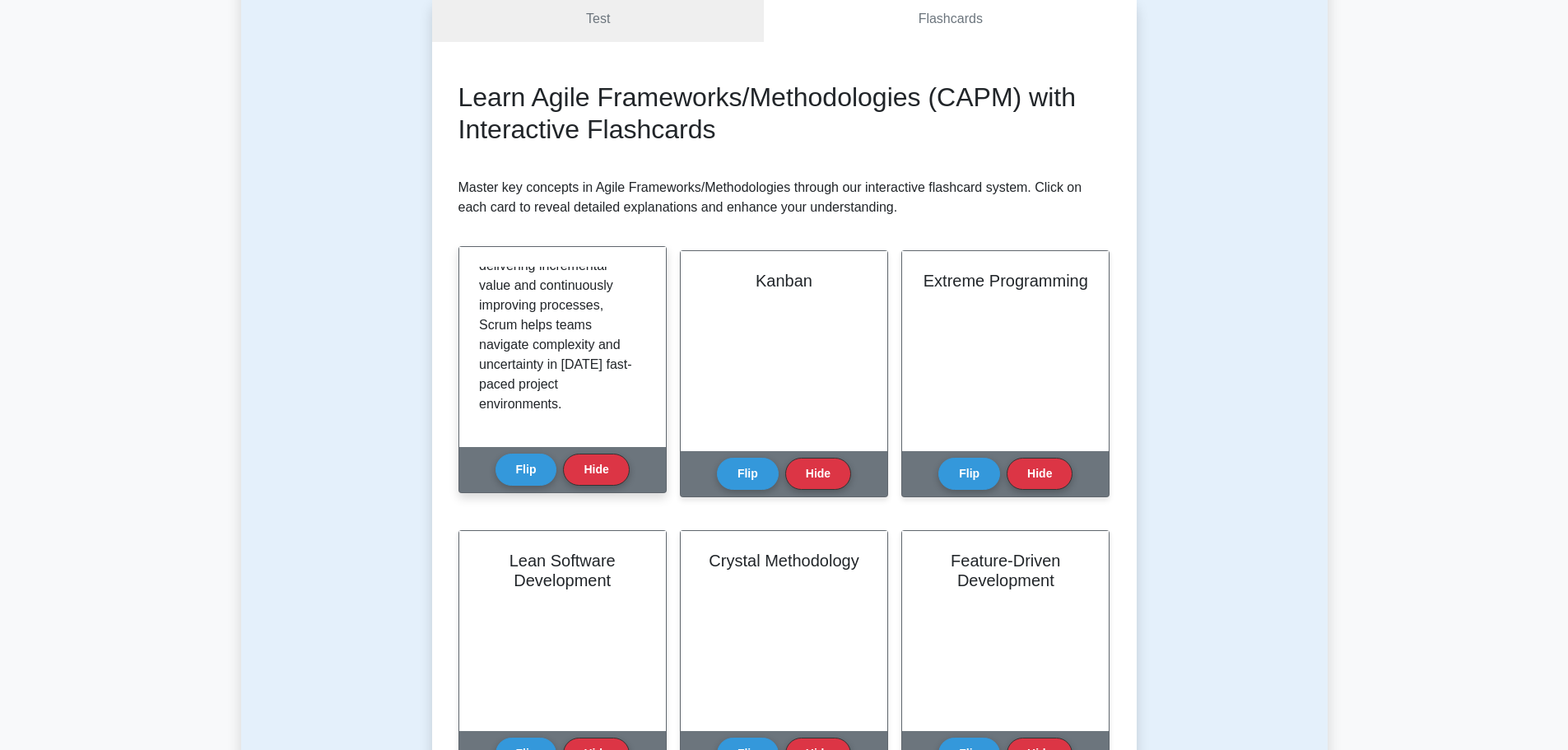
scroll to position [1592, 0]
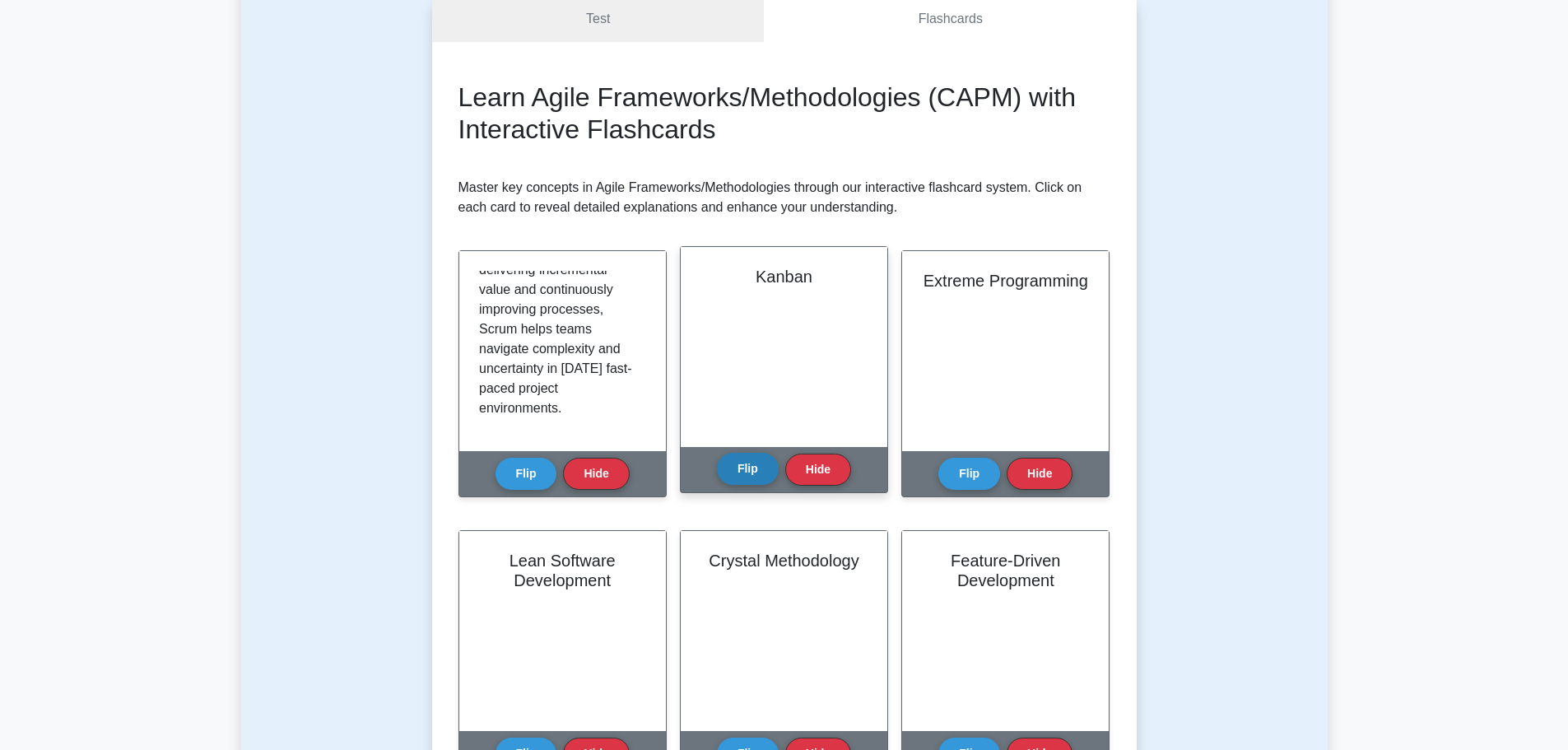
click at [751, 468] on button "Flip" at bounding box center [747, 469] width 62 height 32
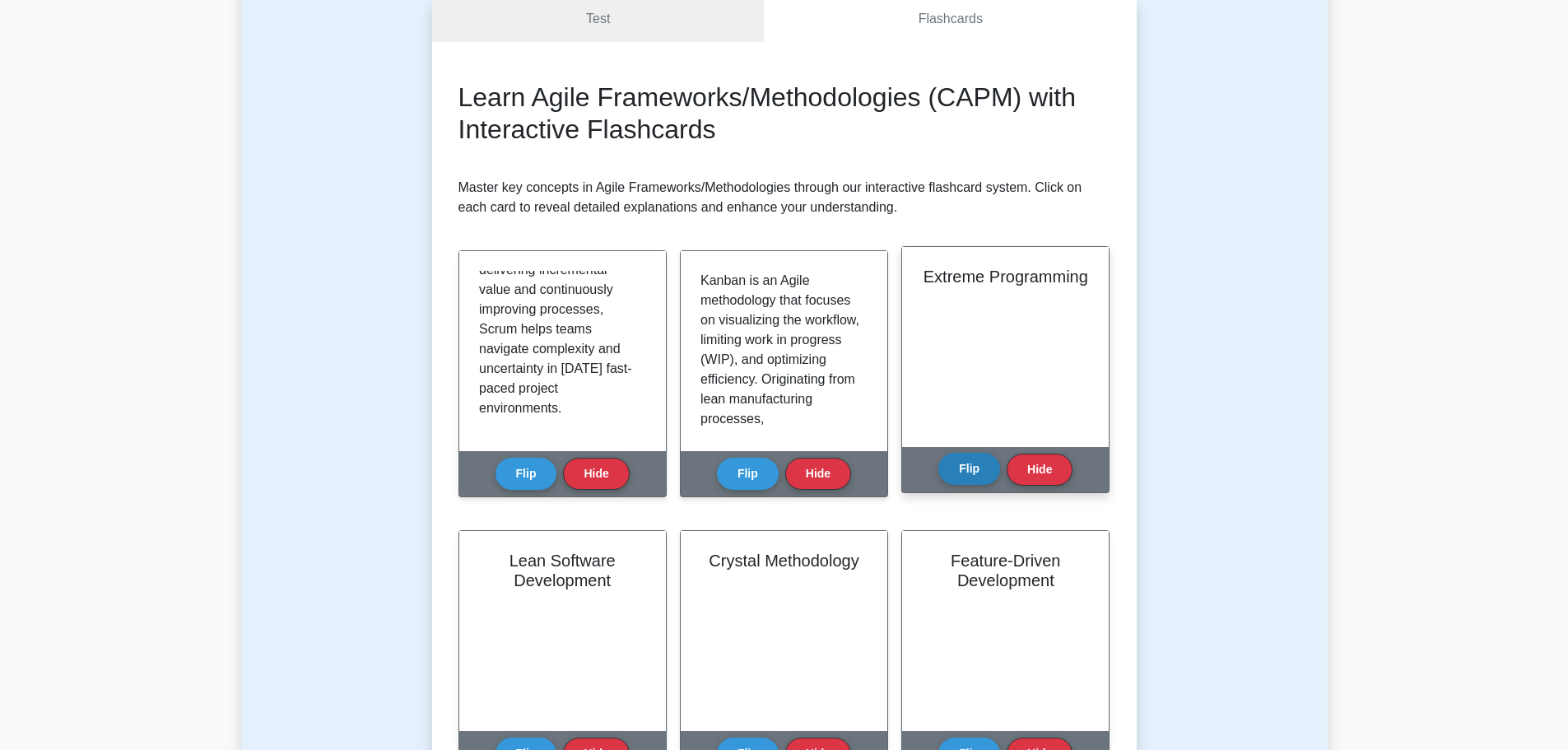
click at [965, 472] on button "Flip" at bounding box center [968, 469] width 62 height 32
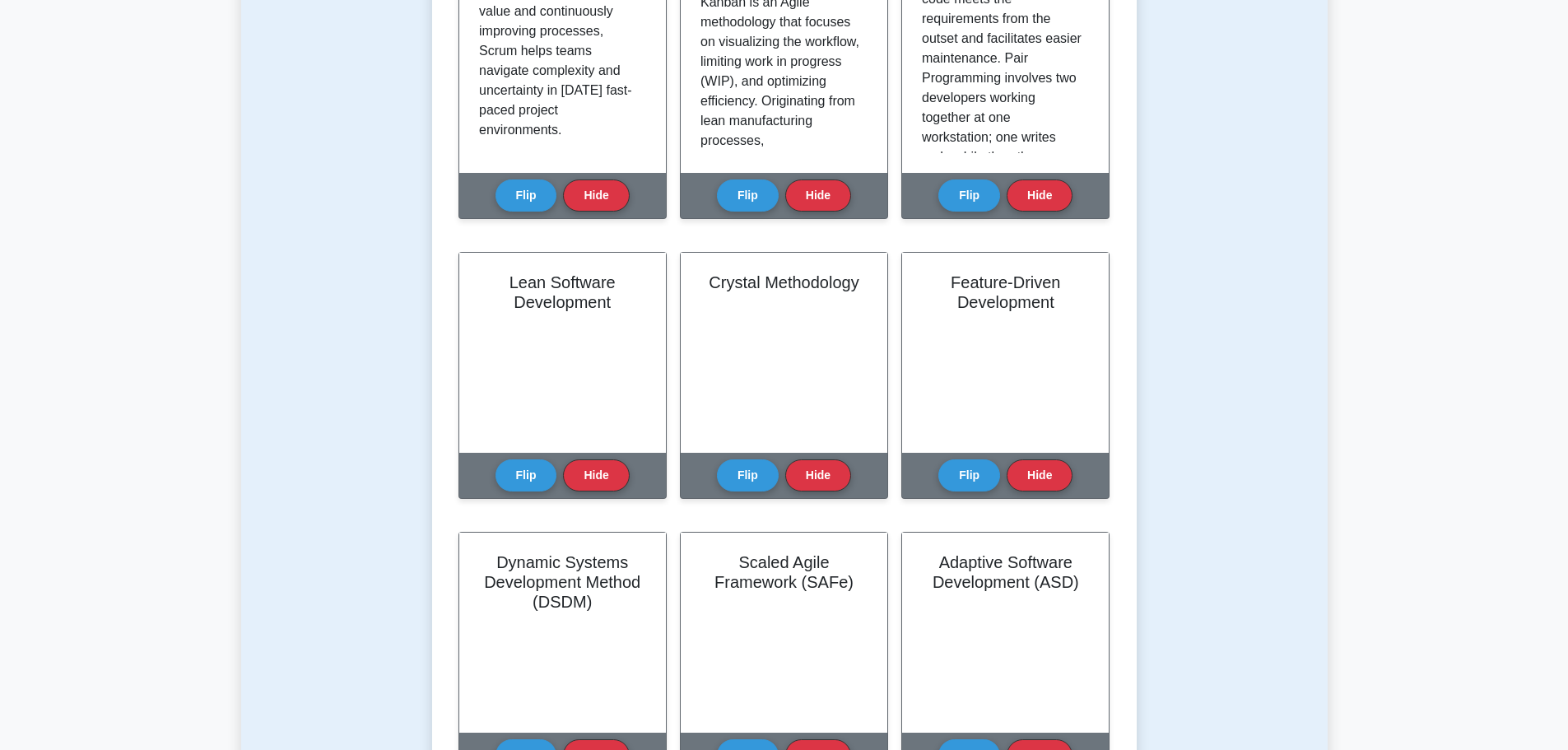
scroll to position [494, 0]
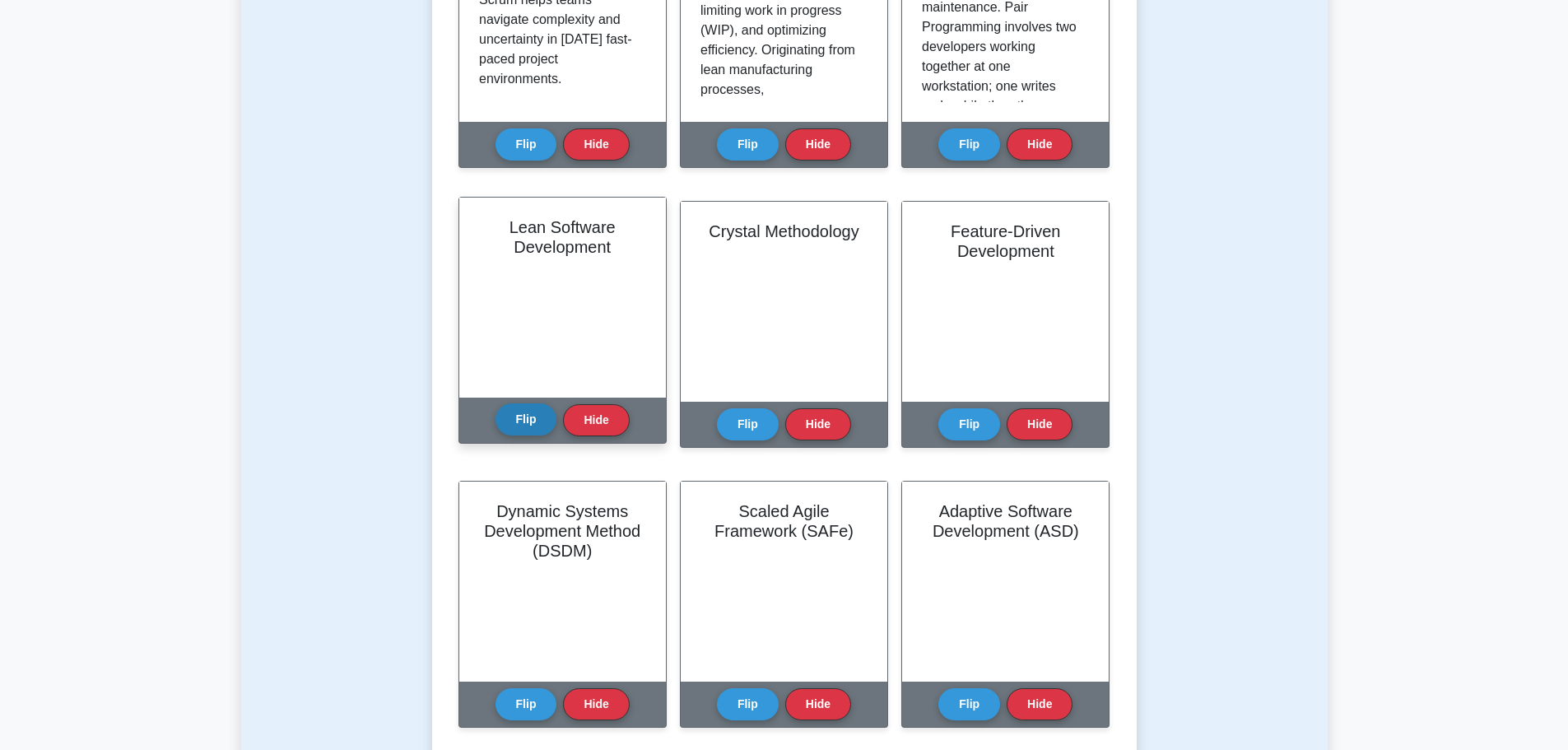
click at [528, 434] on button "Flip" at bounding box center [526, 419] width 62 height 32
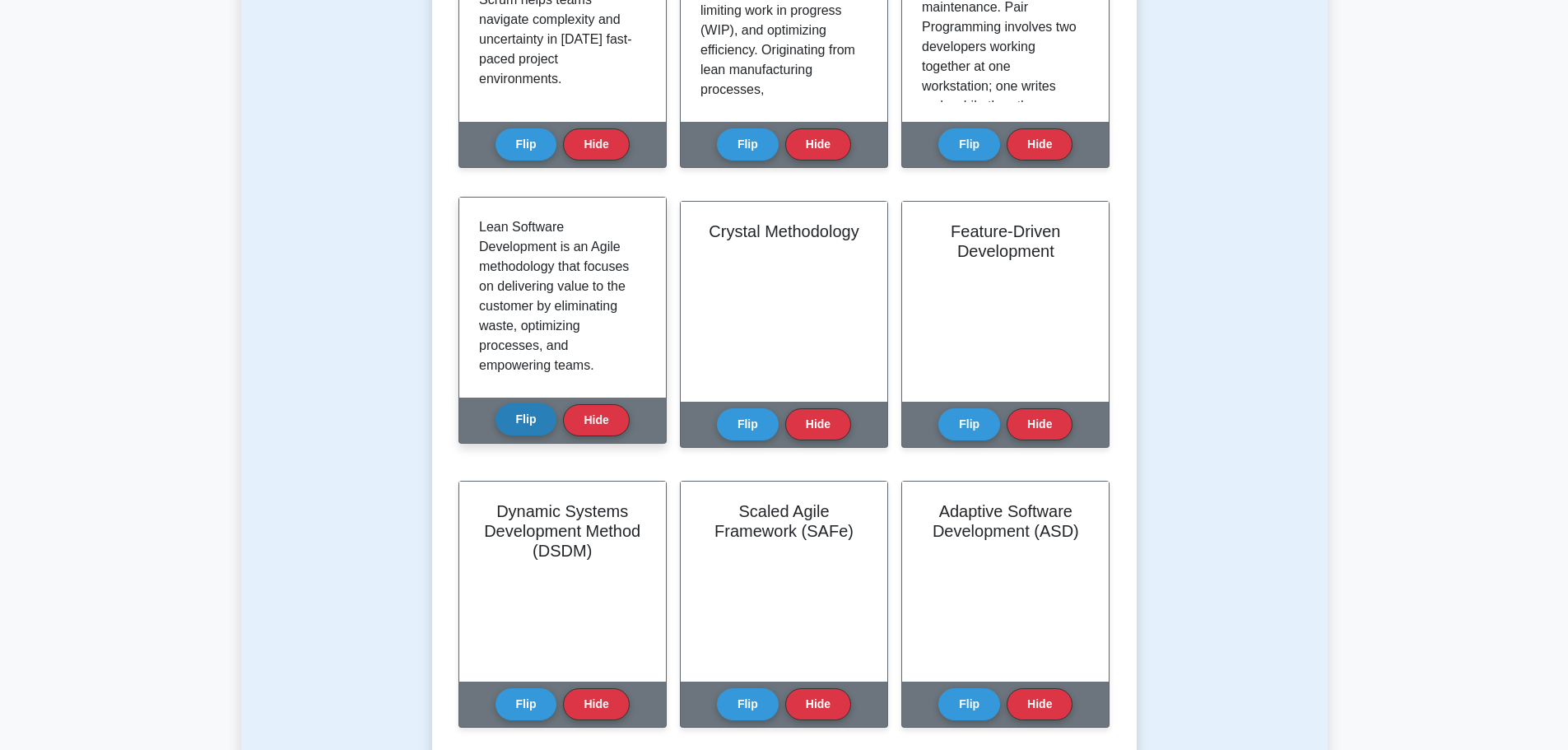
click at [546, 426] on button "Flip" at bounding box center [526, 419] width 62 height 32
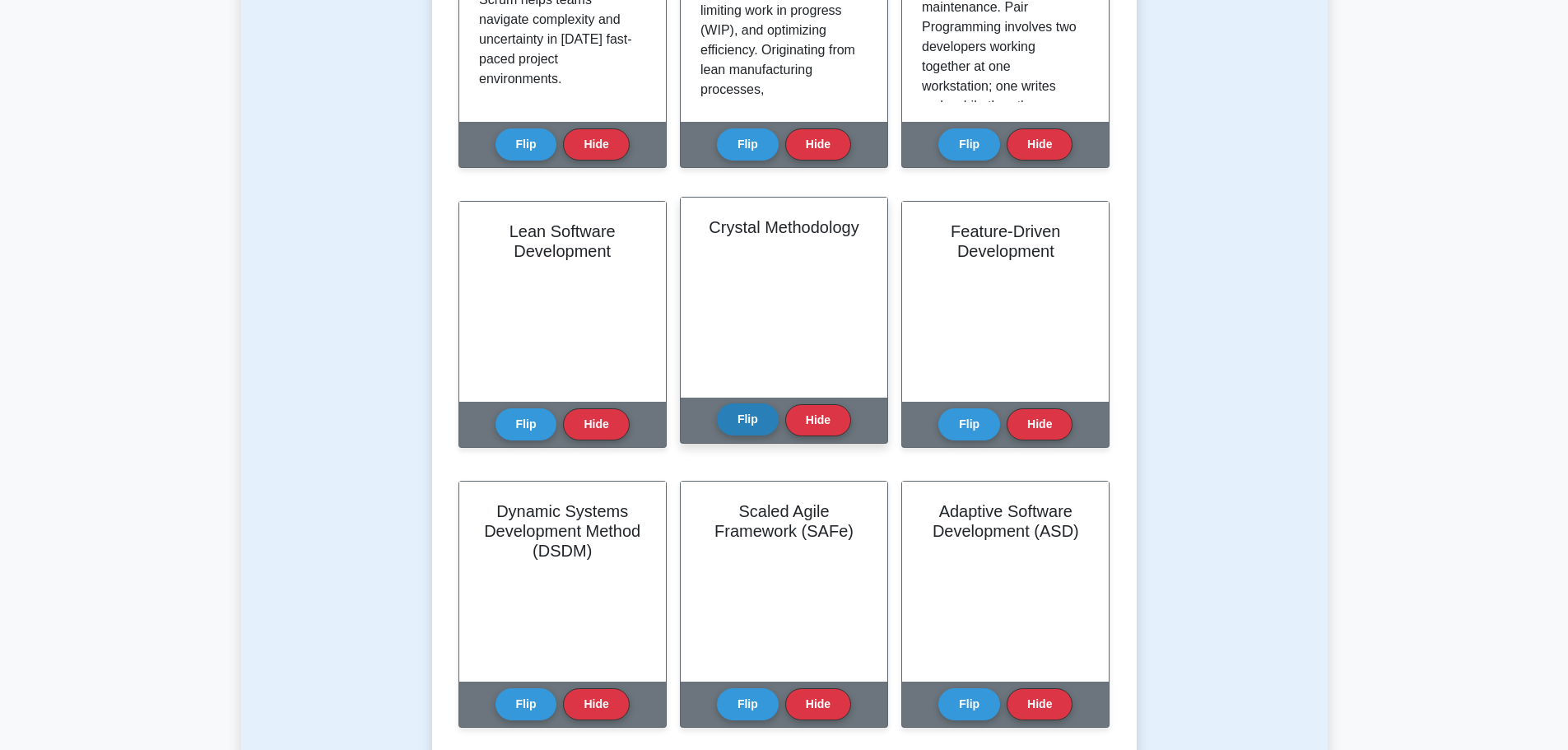
click at [737, 423] on button "Flip" at bounding box center [747, 419] width 62 height 32
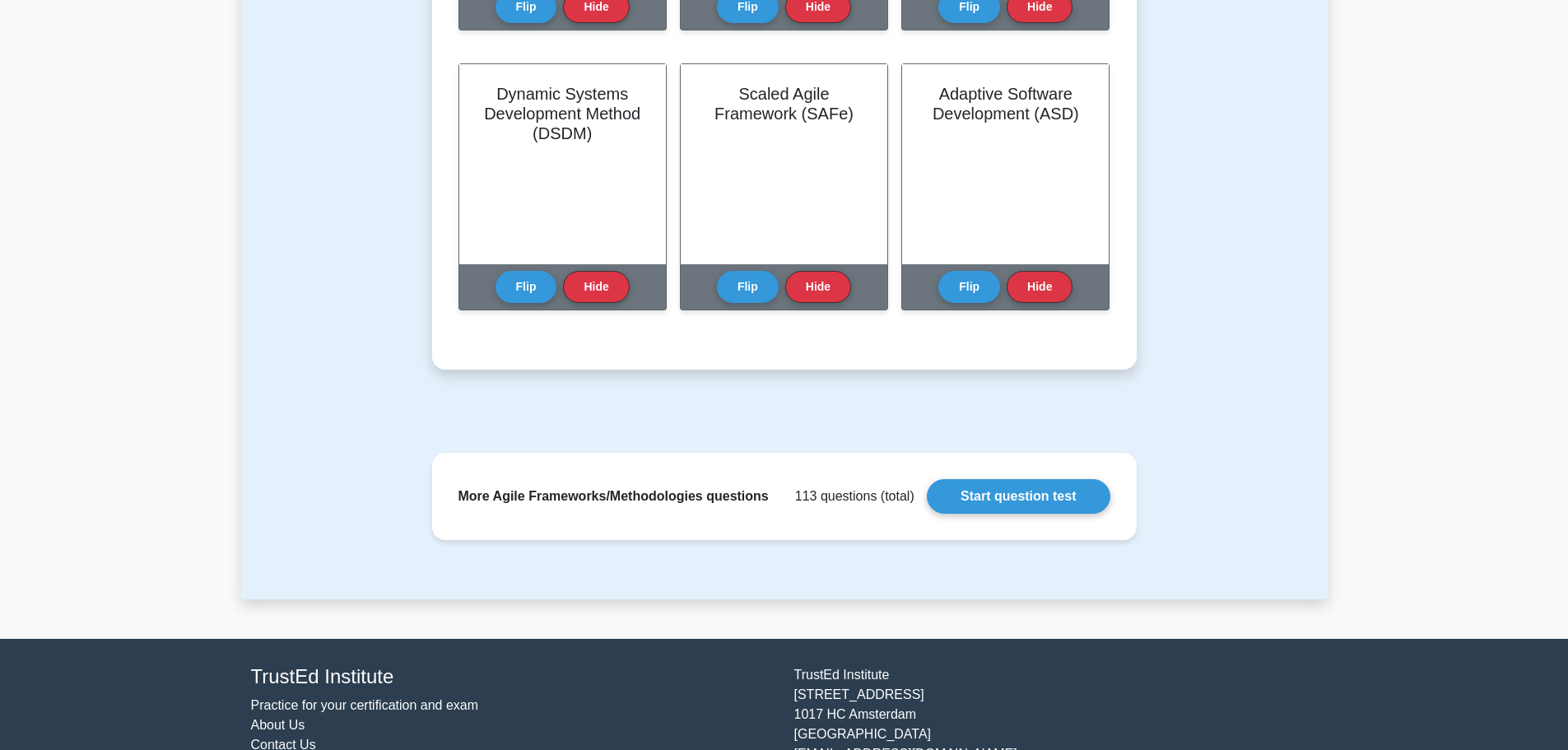
scroll to position [900, 0]
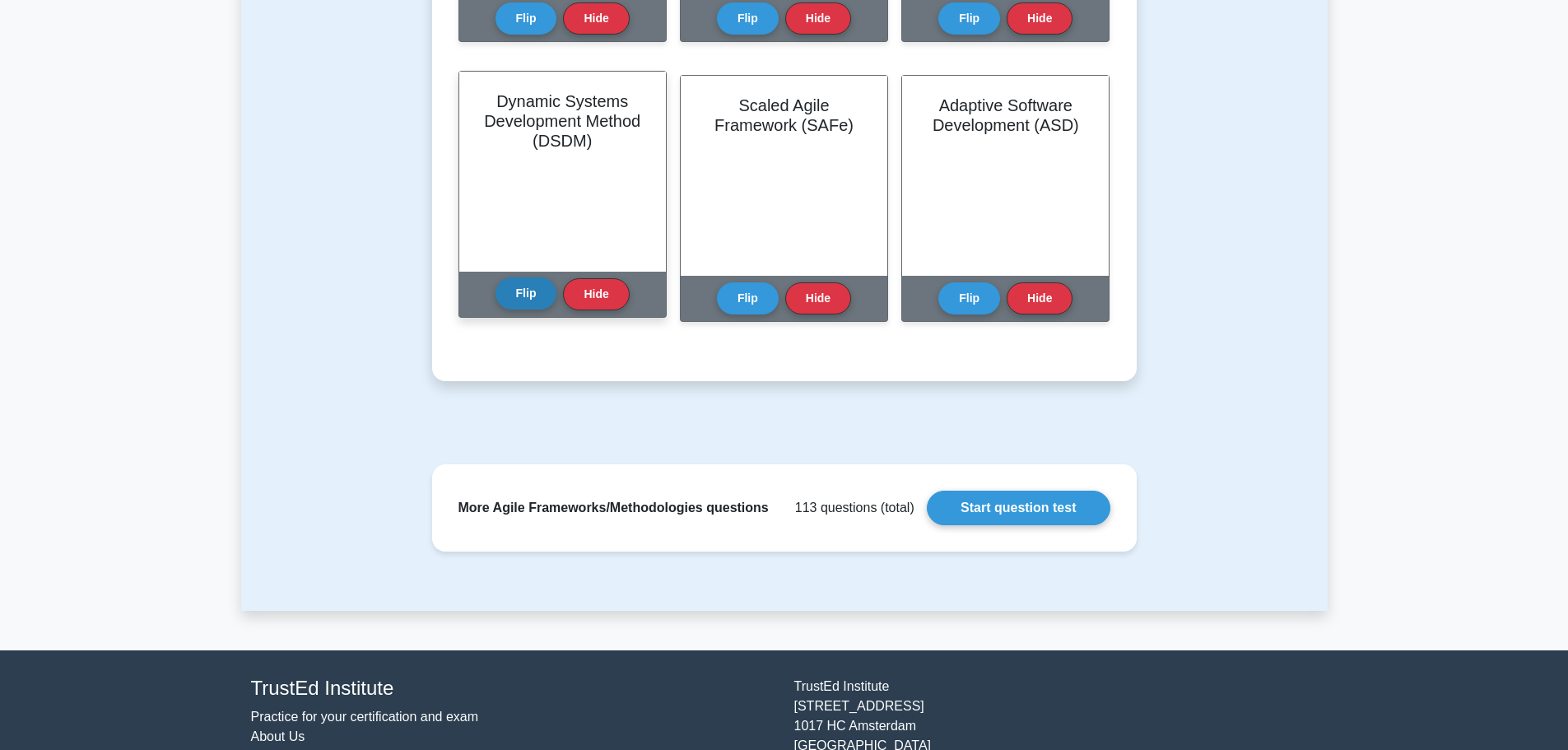
click at [528, 297] on button "Flip" at bounding box center [526, 293] width 62 height 32
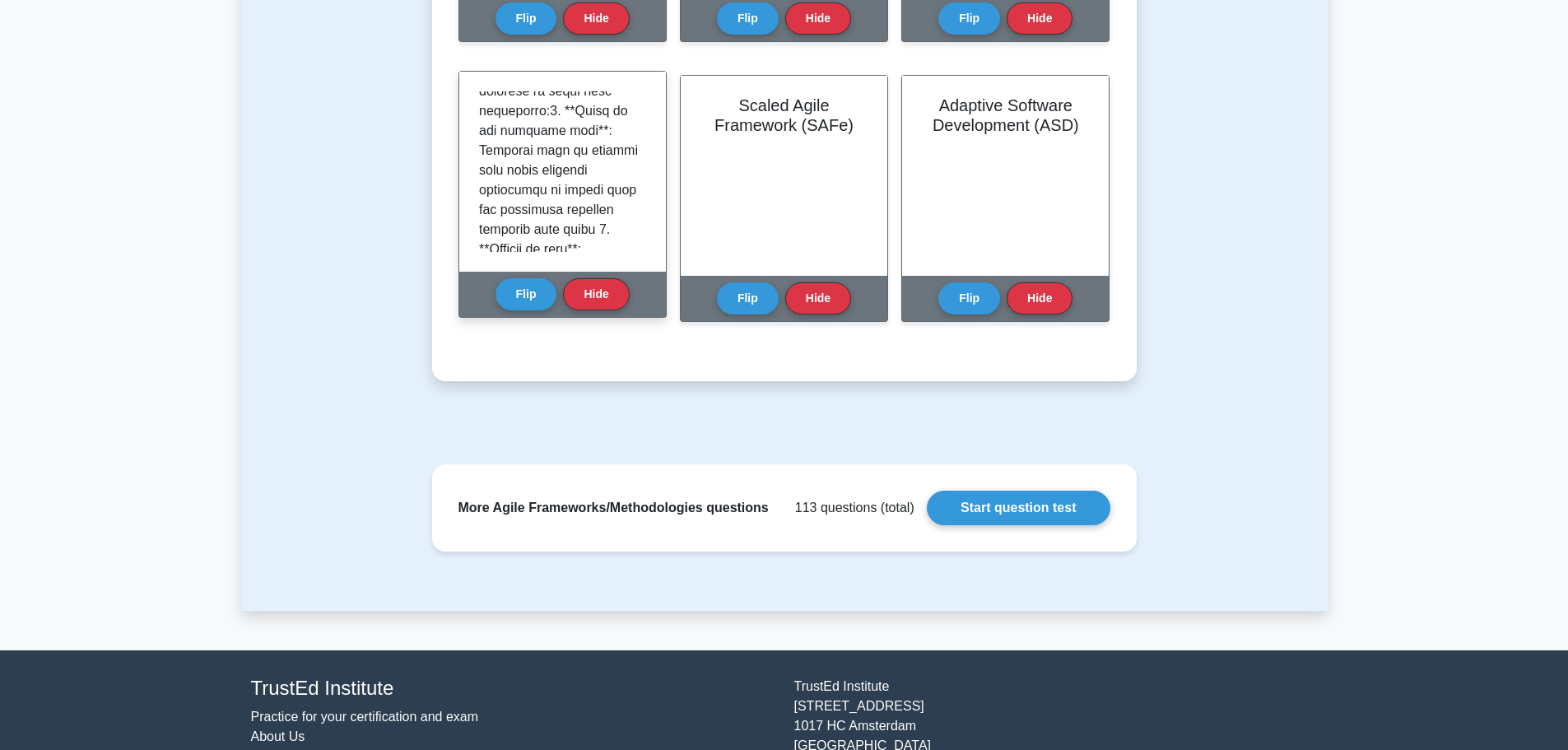
scroll to position [412, 0]
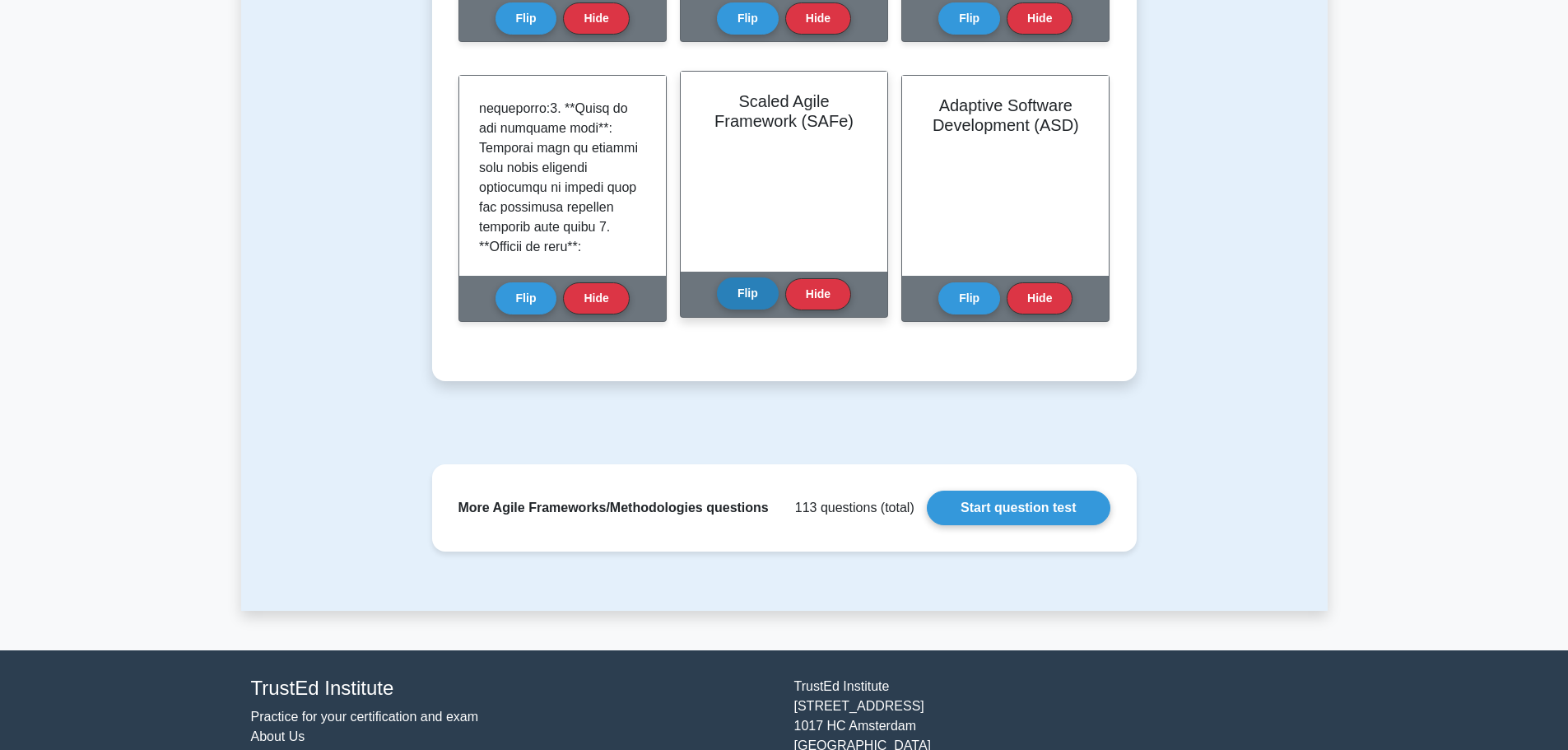
click at [746, 287] on button "Flip" at bounding box center [747, 293] width 62 height 32
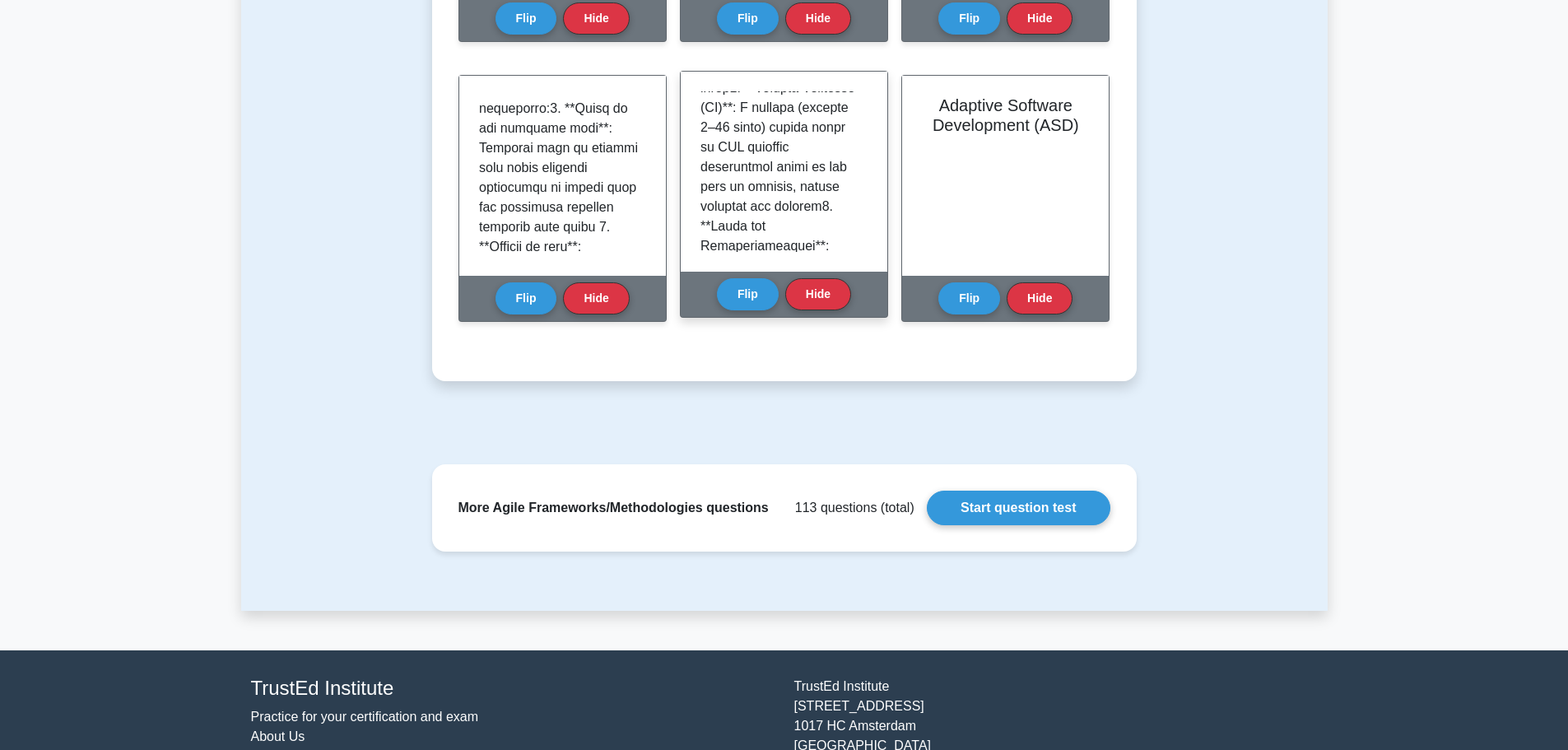
scroll to position [989, 0]
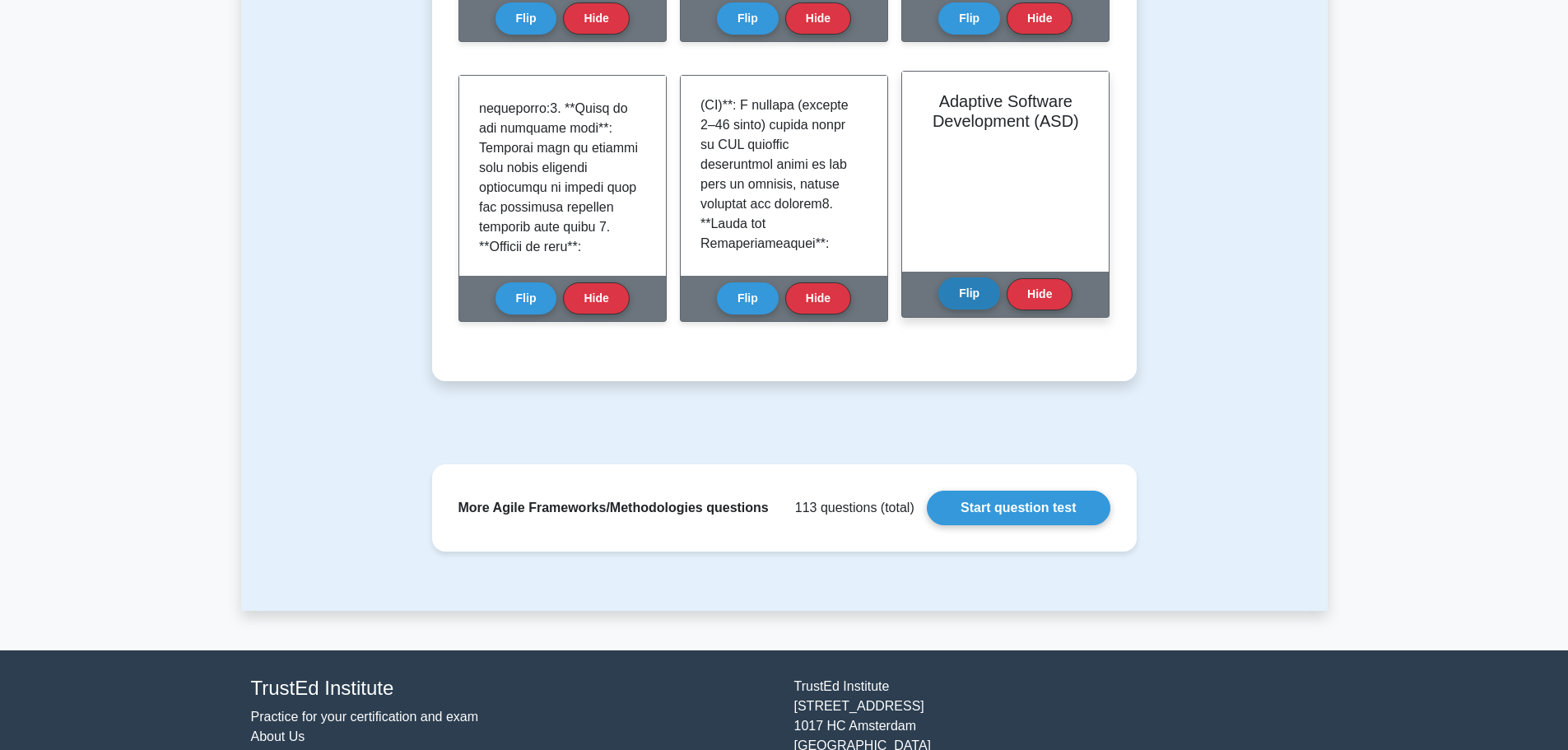
click at [960, 284] on button "Flip" at bounding box center [968, 293] width 62 height 32
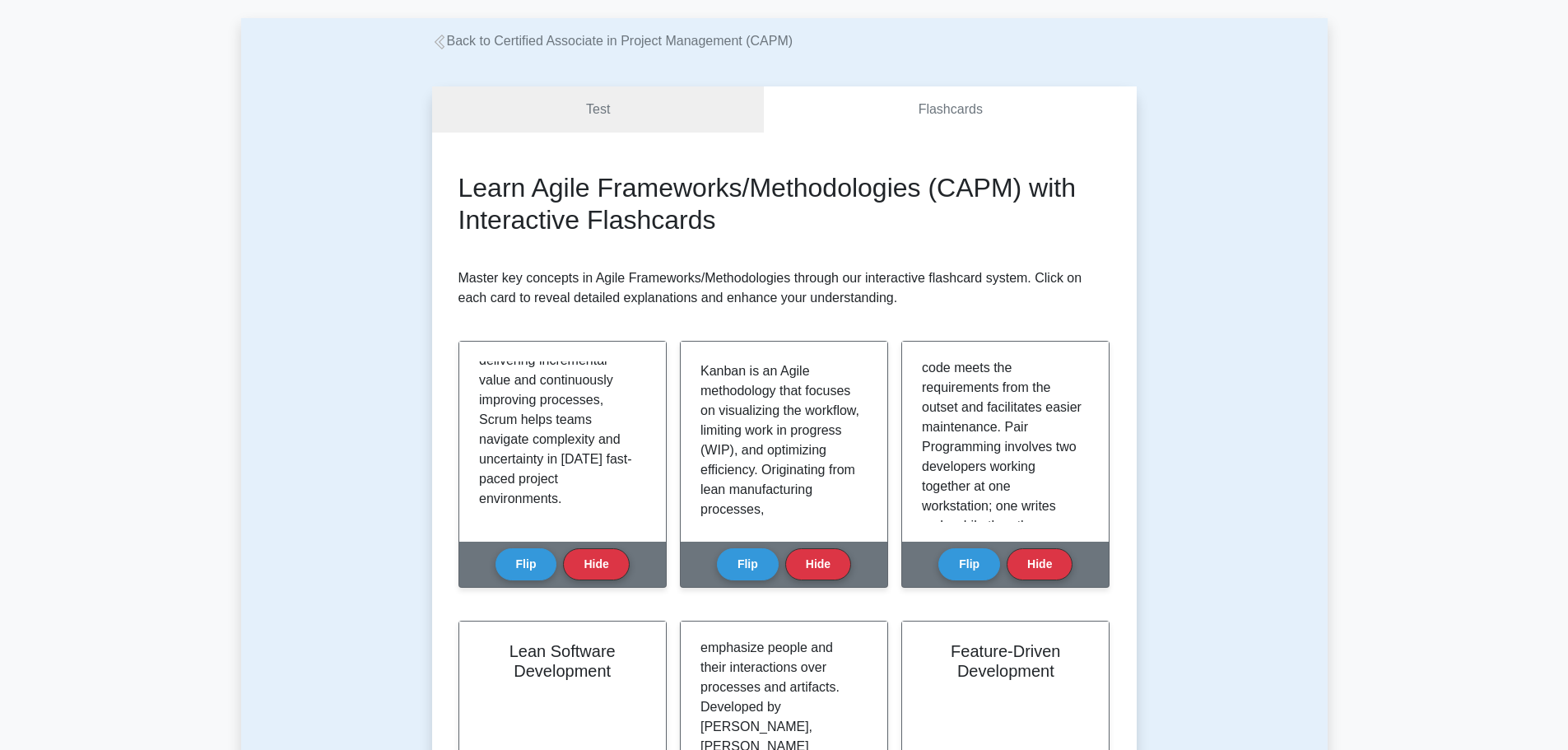
scroll to position [0, 0]
